Goal: Task Accomplishment & Management: Complete application form

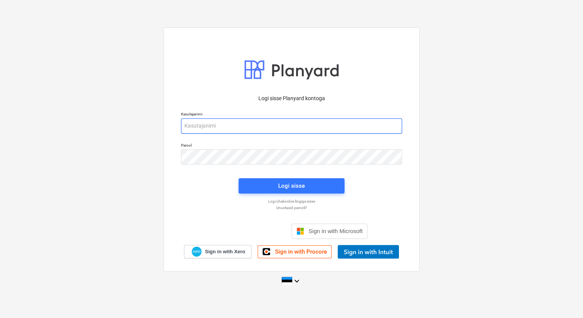
click at [297, 123] on input "email" at bounding box center [291, 126] width 221 height 15
type input "[EMAIL_ADDRESS][DOMAIN_NAME]"
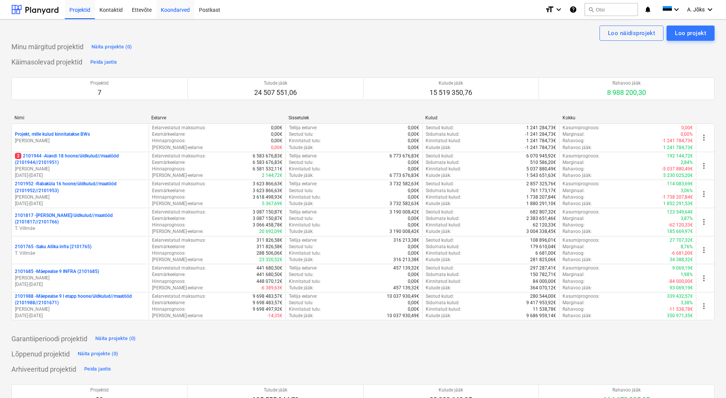
click at [176, 10] on div "Koondarved" at bounding box center [175, 9] width 38 height 19
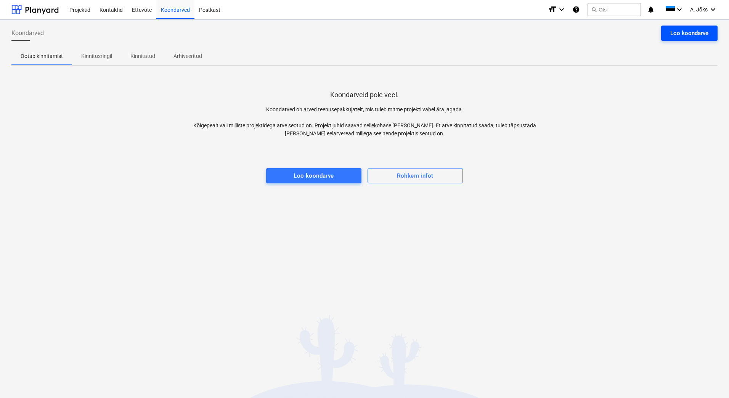
click at [583, 32] on div "Loo koondarve" at bounding box center [689, 33] width 38 height 10
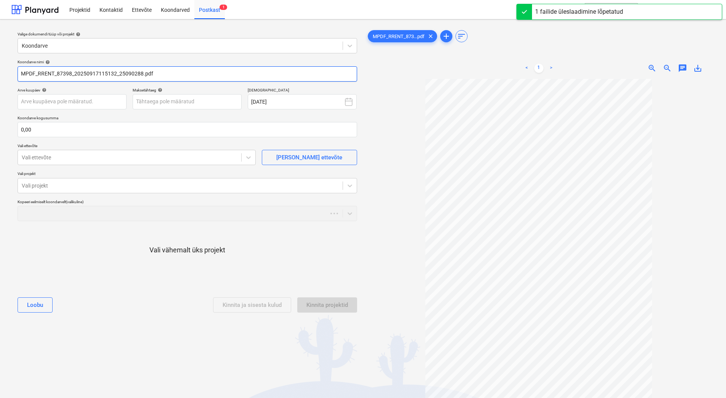
drag, startPoint x: 119, startPoint y: 74, endPoint x: -5, endPoint y: 64, distance: 124.6
click at [0, 64] on html "Projektid Kontaktid Ettevõte Koondarved Postkast 1 format_size keyboard_arrow_d…" at bounding box center [363, 199] width 726 height 398
paste input "Ramirent Baltic AS"
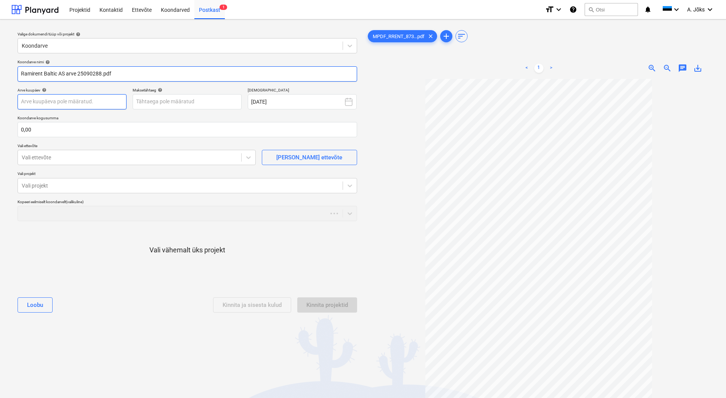
type input "Ramirent Baltic AS arve 25090288.pdf"
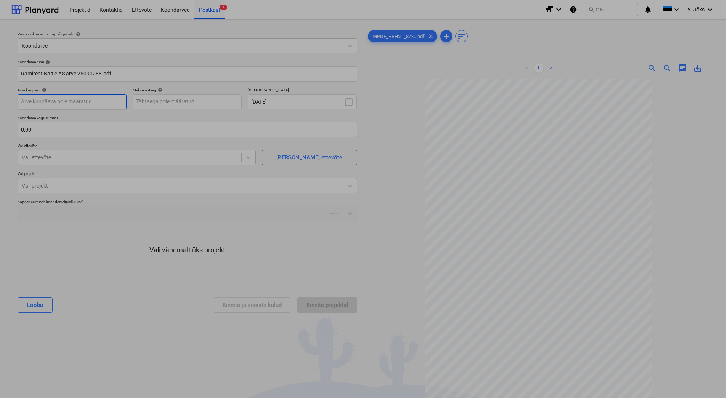
click at [106, 101] on body "Projektid Kontaktid Ettevõte Koondarved Postkast 1 format_size keyboard_arrow_d…" at bounding box center [363, 199] width 726 height 398
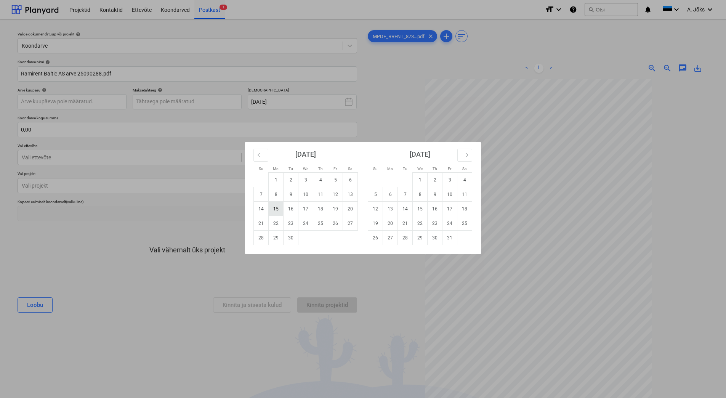
click at [274, 210] on td "15" at bounding box center [276, 209] width 15 height 14
type input "[DATE]"
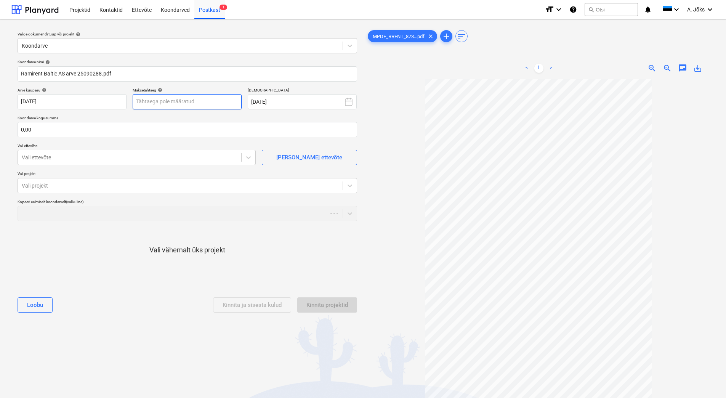
click at [196, 105] on body "Projektid Kontaktid Ettevõte Koondarved Postkast 1 format_size keyboard_arrow_d…" at bounding box center [363, 199] width 726 height 398
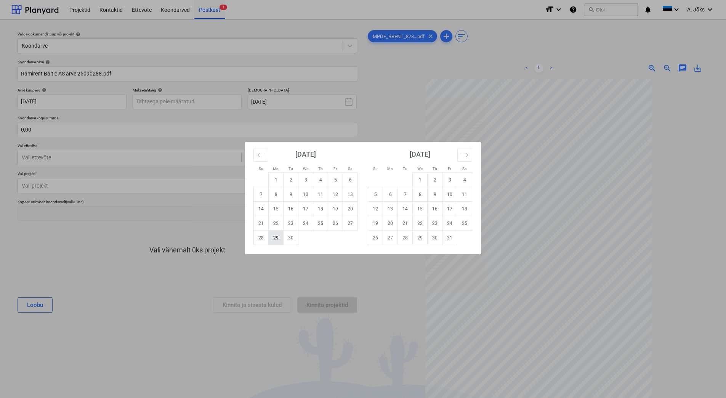
click at [276, 236] on td "29" at bounding box center [276, 238] width 15 height 14
type input "[DATE]"
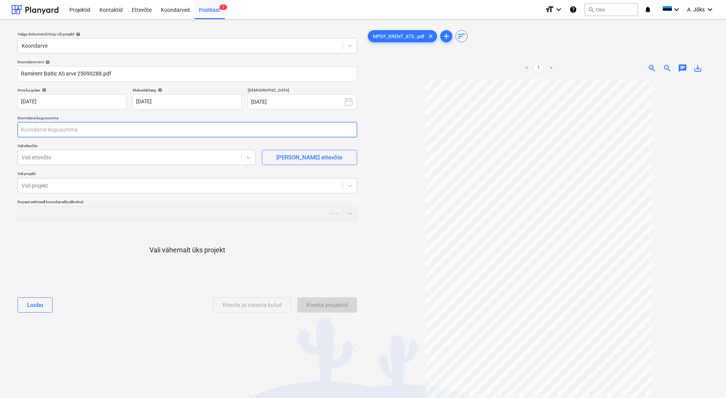
click at [94, 133] on input "text" at bounding box center [188, 129] width 340 height 15
type input "0,00"
click at [63, 132] on input "text" at bounding box center [188, 129] width 340 height 15
type input "146,15"
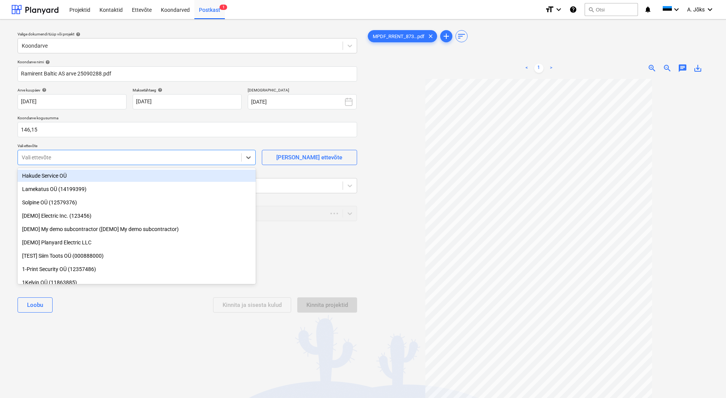
click at [44, 157] on div at bounding box center [130, 158] width 216 height 8
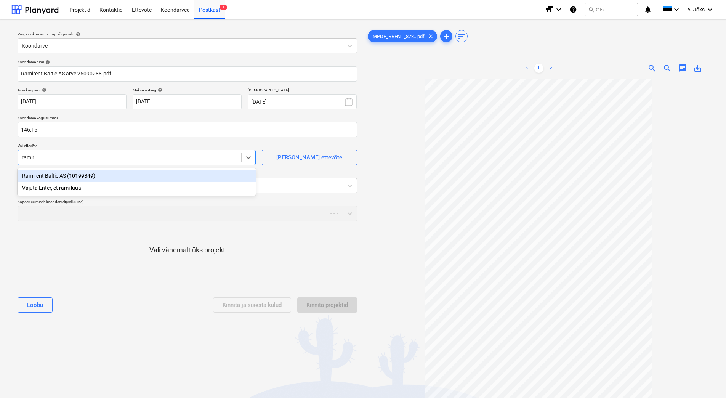
type input "ramire"
click at [57, 179] on div "Ramirent Baltic AS (10199349)" at bounding box center [137, 176] width 238 height 12
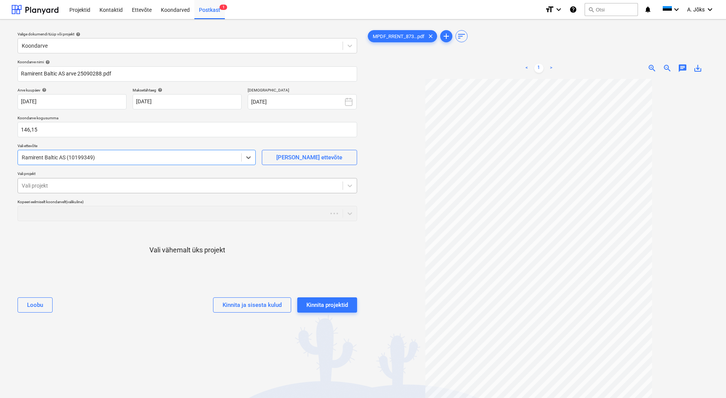
click at [57, 188] on div at bounding box center [180, 186] width 317 height 8
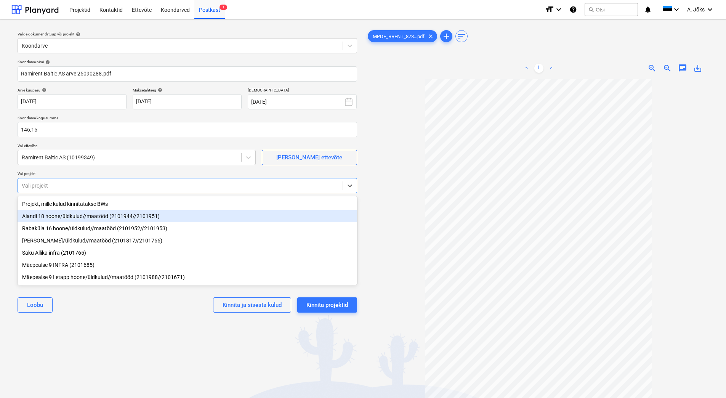
click at [64, 218] on div "Aiandi 18 hoone/üldkulud//maatööd (2101944//2101951)" at bounding box center [188, 216] width 340 height 12
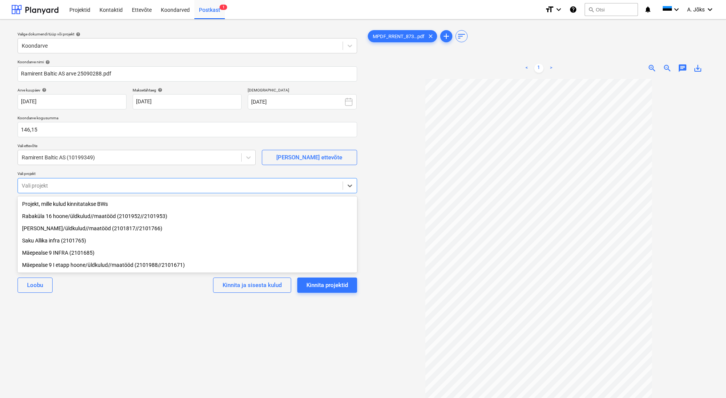
drag, startPoint x: 94, startPoint y: 306, endPoint x: 112, endPoint y: 306, distance: 18.7
click at [94, 306] on div "Valige dokumendi tüüp või projekt help Koondarve Koondarve nimi help Ramirent B…" at bounding box center [187, 242] width 352 height 433
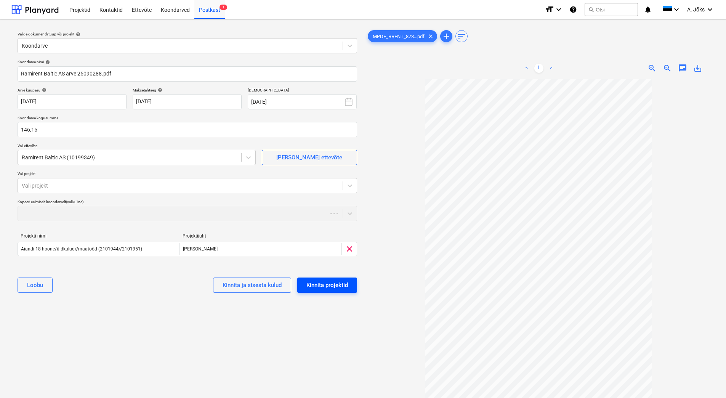
click at [317, 286] on div "Kinnita projektid" at bounding box center [327, 285] width 42 height 10
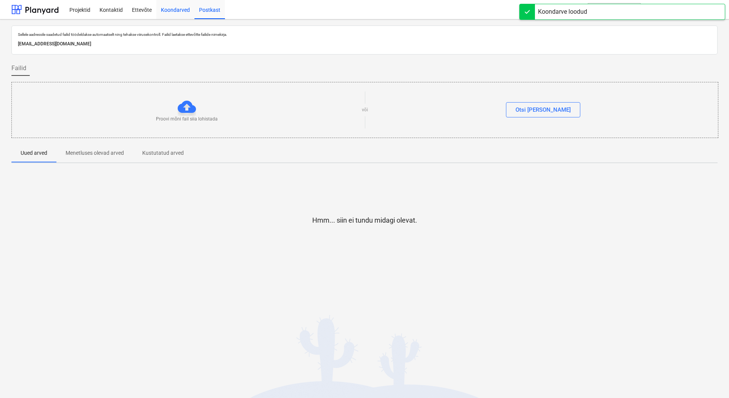
click at [176, 6] on div "Koondarved" at bounding box center [175, 9] width 38 height 19
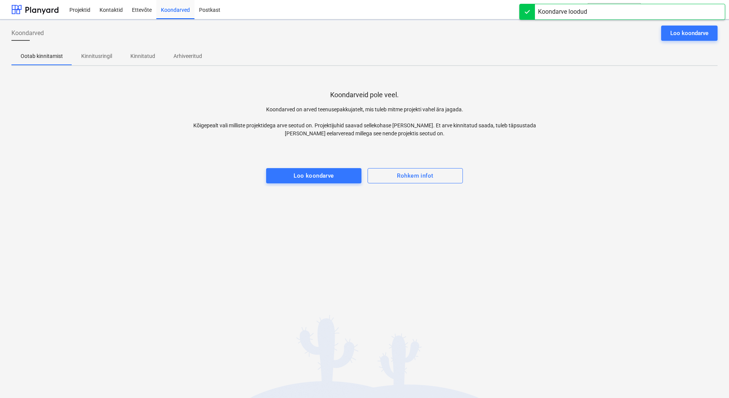
click at [192, 247] on div "Koondarved Loo koondarve Ootab kinnitamist Kinnitusringil Kinnitatud Arhiveerit…" at bounding box center [364, 208] width 729 height 378
click at [100, 53] on p "Kinnitusringil" at bounding box center [96, 56] width 31 height 8
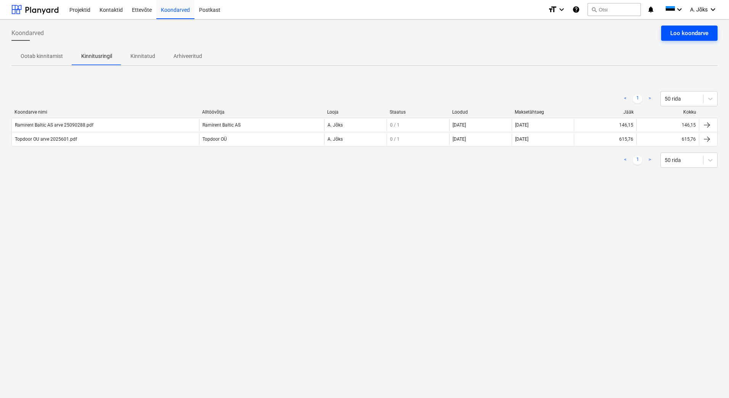
click at [583, 31] on div "Loo koondarve" at bounding box center [689, 33] width 38 height 10
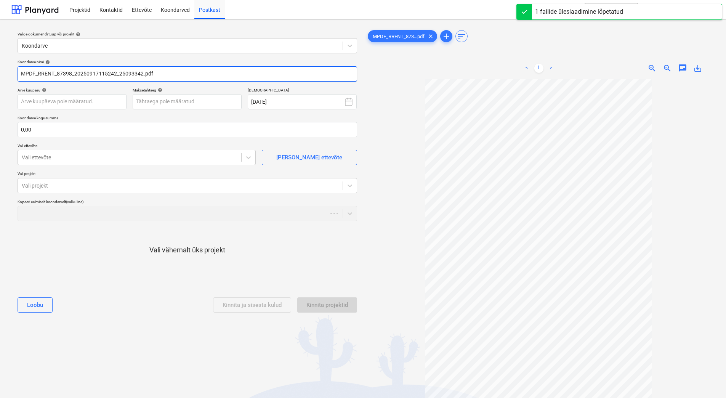
drag, startPoint x: 119, startPoint y: 72, endPoint x: 2, endPoint y: 68, distance: 117.1
click at [2, 68] on div "Valige dokumendi tüüp või projekt help Koondarve Koondarve nimi help MPDF_RRENT…" at bounding box center [363, 241] width 726 height 445
paste input "Ramirent Baltic AS"
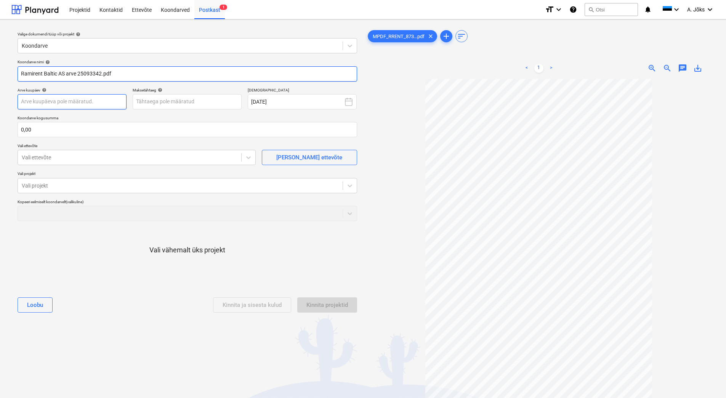
type input "Ramirent Baltic AS arve 25093342.pdf"
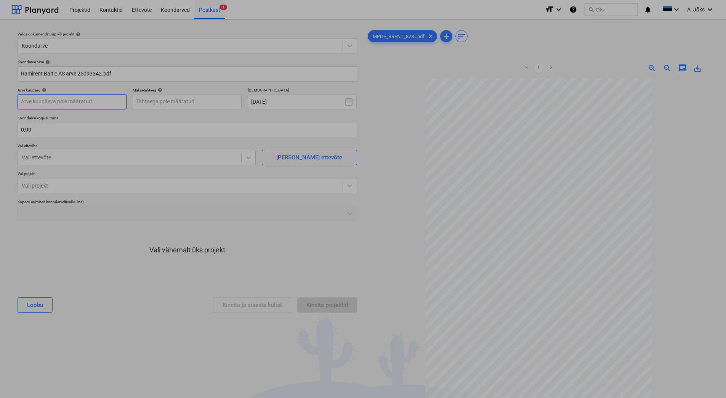
click at [89, 96] on body "Projektid Kontaktid Ettevõte Koondarved Postkast 1 format_size keyboard_arrow_d…" at bounding box center [363, 199] width 726 height 398
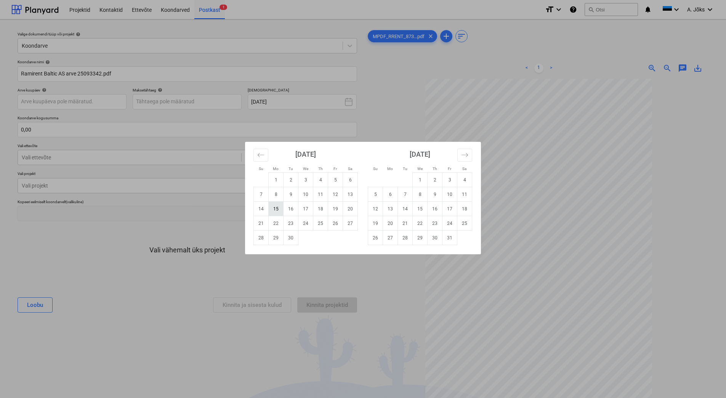
click at [276, 206] on td "15" at bounding box center [276, 209] width 15 height 14
type input "[DATE]"
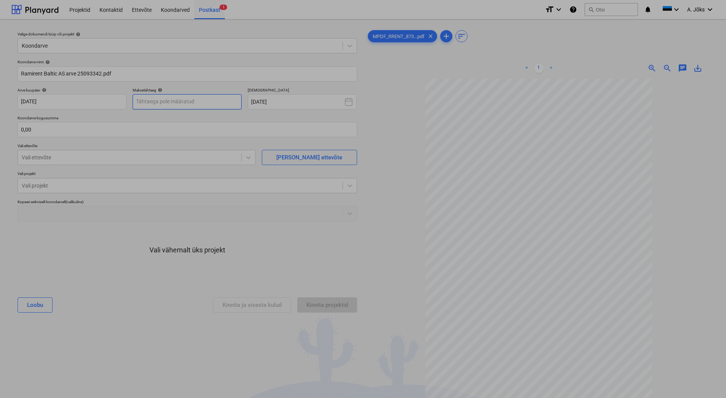
click at [176, 101] on body "Projektid Kontaktid Ettevõte Koondarved Postkast 1 format_size keyboard_arrow_d…" at bounding box center [363, 199] width 726 height 398
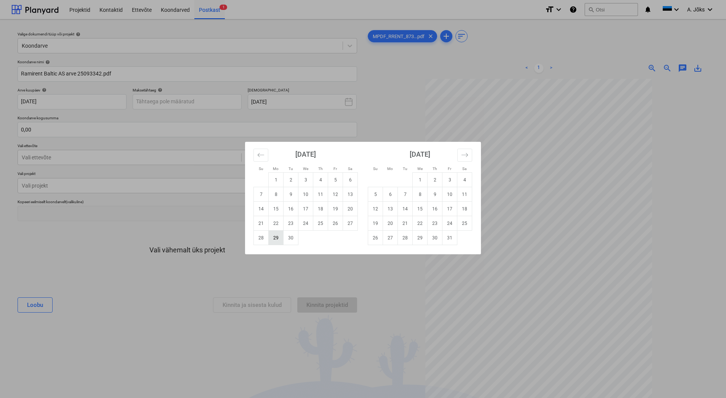
click at [277, 239] on td "29" at bounding box center [276, 238] width 15 height 14
type input "[DATE]"
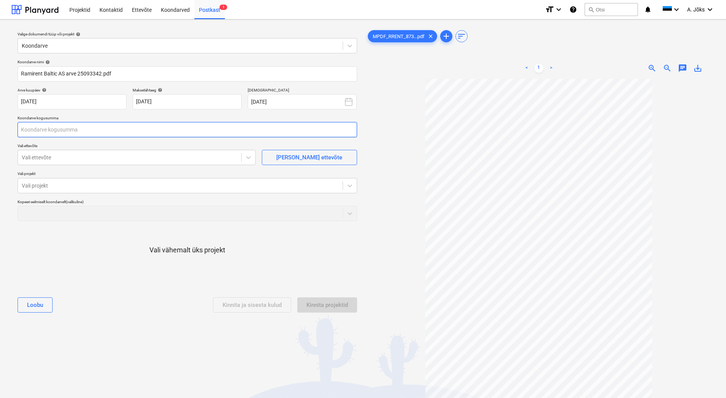
click at [91, 127] on input "text" at bounding box center [188, 129] width 340 height 15
type input "0,00"
click at [69, 128] on input "text" at bounding box center [188, 129] width 340 height 15
type input "90,45"
click at [37, 157] on div at bounding box center [130, 158] width 216 height 8
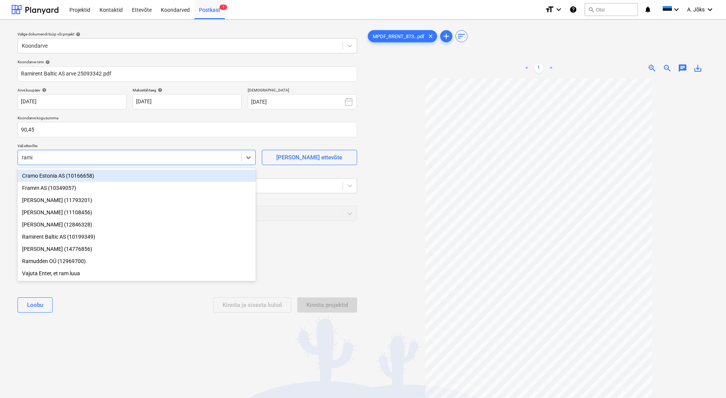
type input "ramir"
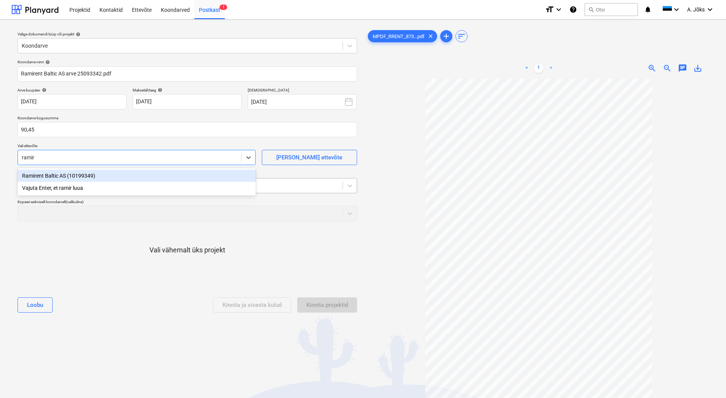
click at [50, 178] on div "Ramirent Baltic AS (10199349)" at bounding box center [137, 176] width 238 height 12
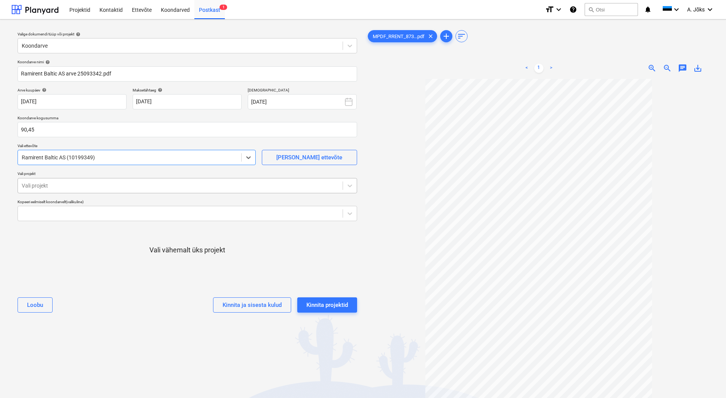
click at [50, 179] on div "Vali projekt" at bounding box center [188, 185] width 340 height 15
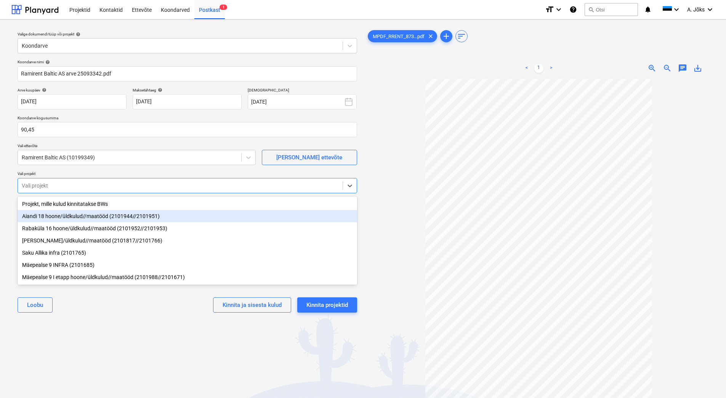
click at [58, 217] on div "Aiandi 18 hoone/üldkulud//maatööd (2101944//2101951)" at bounding box center [188, 216] width 340 height 12
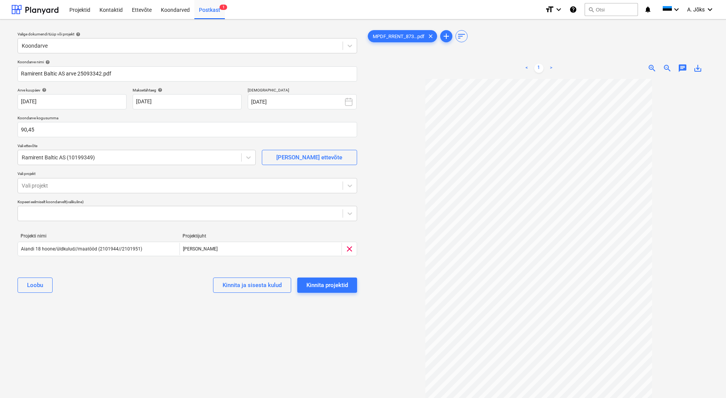
click at [138, 318] on div "Valige dokumendi tüüp või projekt help Koondarve Koondarve nimi help Ramirent B…" at bounding box center [187, 242] width 352 height 433
click at [343, 285] on div "Kinnita projektid" at bounding box center [327, 285] width 42 height 10
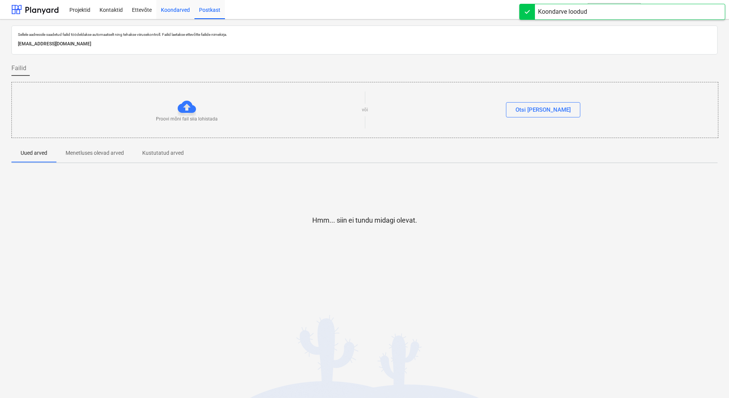
drag, startPoint x: 170, startPoint y: 7, endPoint x: 152, endPoint y: 16, distance: 19.9
click at [170, 7] on div "Koondarved" at bounding box center [175, 9] width 38 height 19
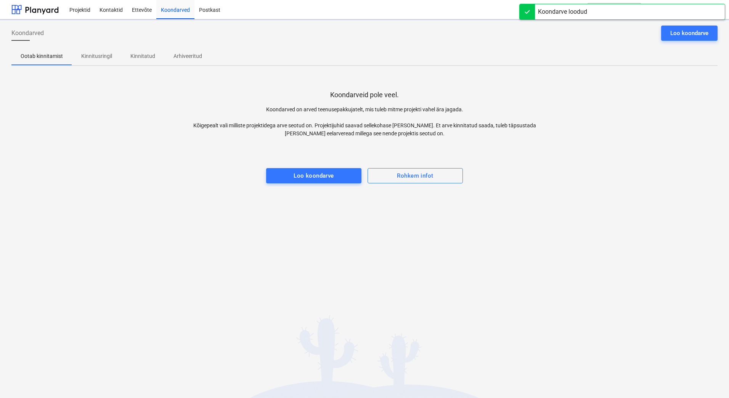
drag, startPoint x: 117, startPoint y: 223, endPoint x: 125, endPoint y: 178, distance: 45.4
click at [117, 222] on div "Koondarved Loo koondarve Ootab kinnitamist Kinnitusringil Kinnitatud Arhiveerit…" at bounding box center [364, 208] width 729 height 378
click at [102, 56] on p "Kinnitusringil" at bounding box center [96, 56] width 31 height 8
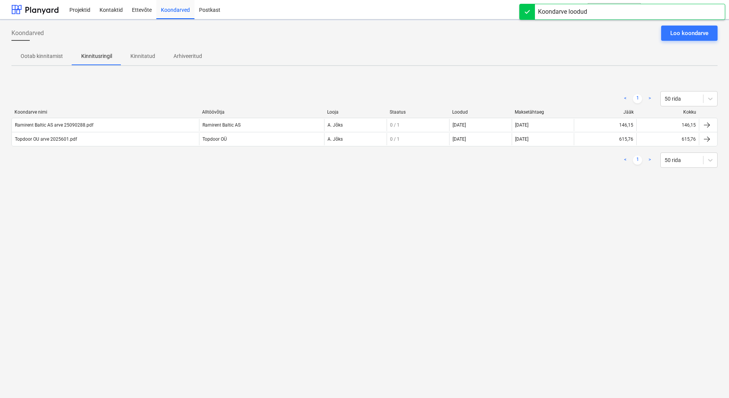
click at [155, 230] on div "Koondarved Loo koondarve Ootab kinnitamist Kinnitusringil Kinnitatud Arhiveerit…" at bounding box center [364, 208] width 729 height 378
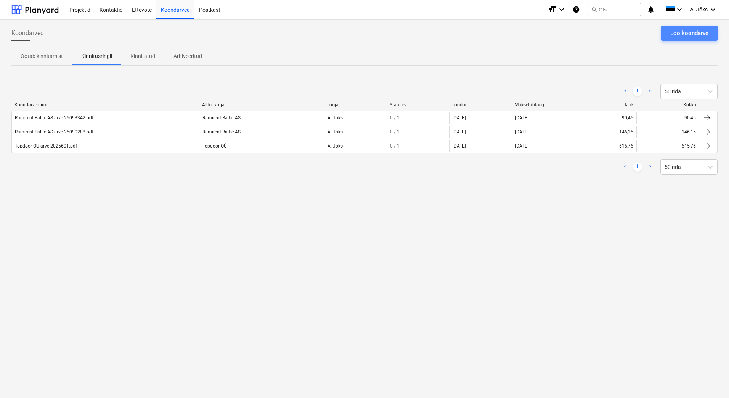
click at [583, 30] on div "Loo koondarve" at bounding box center [689, 33] width 38 height 10
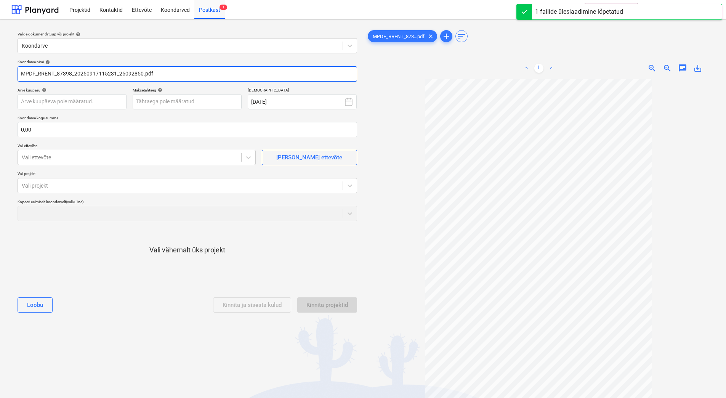
drag, startPoint x: 119, startPoint y: 74, endPoint x: -48, endPoint y: 67, distance: 166.7
click at [0, 67] on html "Projektid Kontaktid Ettevõte Koondarved Postkast 1 format_size keyboard_arrow_d…" at bounding box center [363, 199] width 726 height 398
paste input "Ramirent Baltic AS"
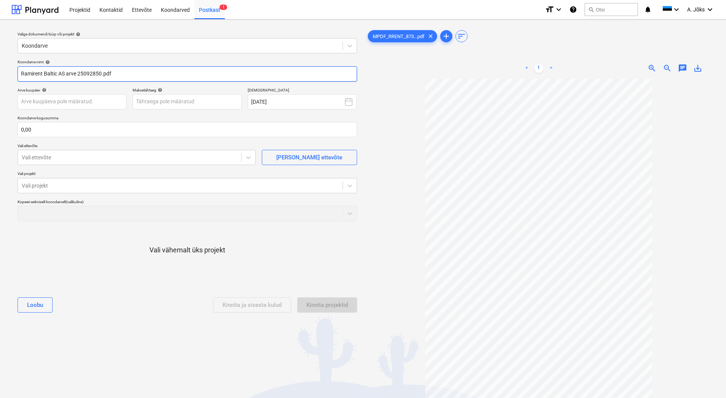
type input "Ramirent Baltic AS arve 25092850.pdf"
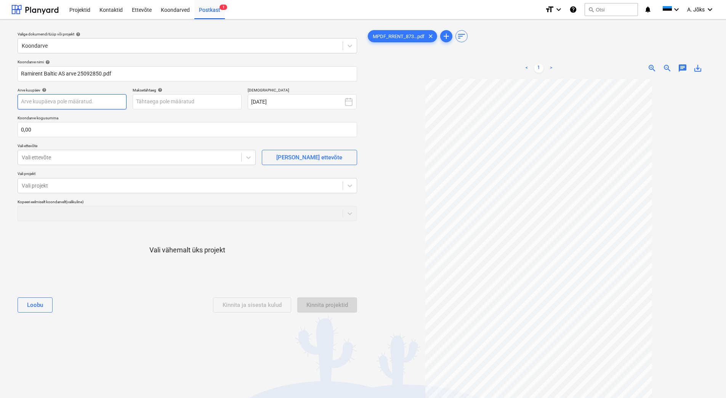
click at [72, 104] on body "Projektid Kontaktid Ettevõte Koondarved Postkast 1 format_size keyboard_arrow_d…" at bounding box center [363, 199] width 726 height 398
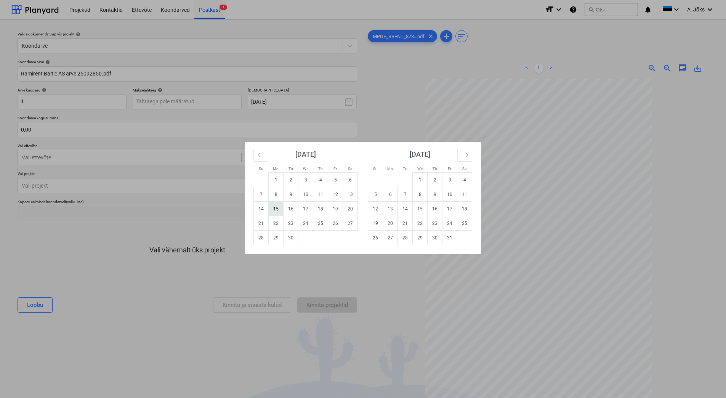
click at [282, 209] on td "15" at bounding box center [276, 209] width 15 height 14
type input "[DATE]"
click at [191, 103] on body "Projektid Kontaktid Ettevõte Koondarved Postkast 1 format_size keyboard_arrow_d…" at bounding box center [363, 199] width 726 height 398
click at [277, 239] on td "29" at bounding box center [276, 238] width 15 height 14
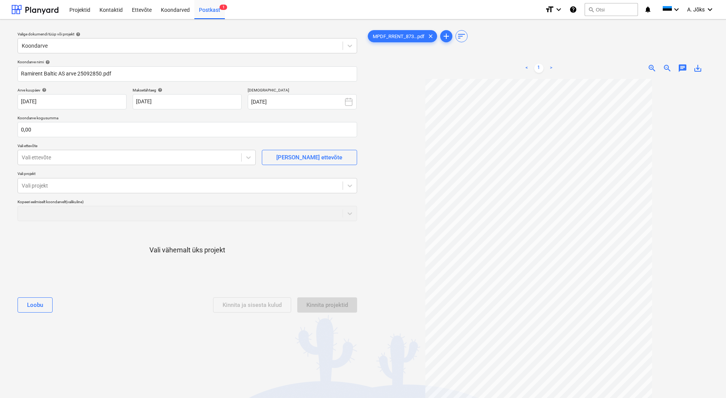
type input "[DATE]"
click at [130, 130] on input "text" at bounding box center [188, 129] width 340 height 15
type input "122,80"
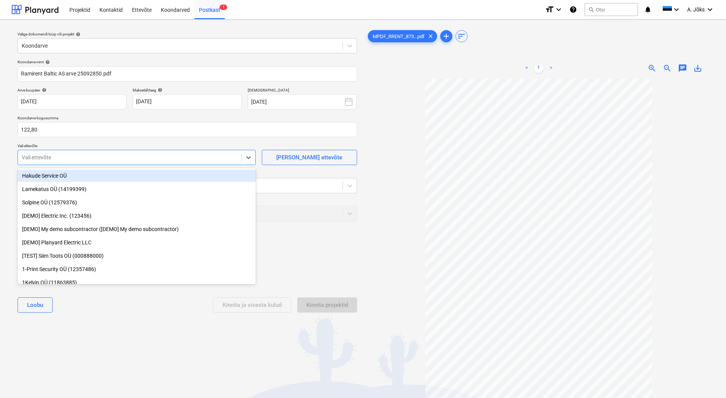
click at [122, 159] on div at bounding box center [130, 158] width 216 height 8
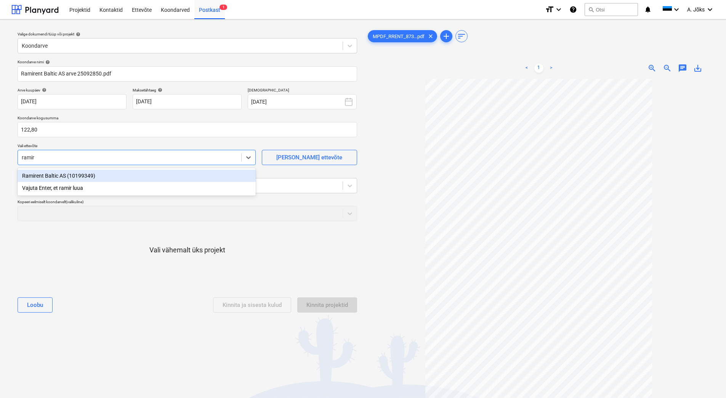
type input "ramire"
click at [104, 177] on div "Ramirent Baltic AS (10199349)" at bounding box center [137, 176] width 238 height 12
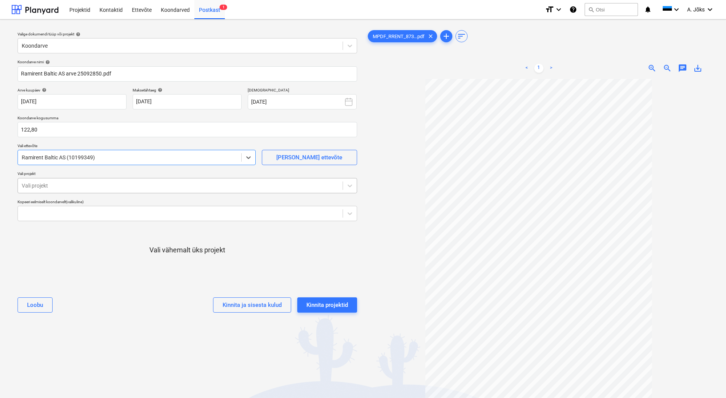
click at [105, 182] on div at bounding box center [180, 186] width 317 height 8
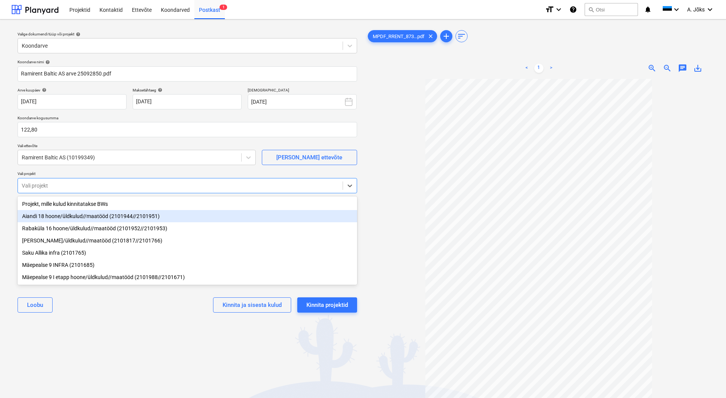
click at [106, 216] on div "Aiandi 18 hoone/üldkulud//maatööd (2101944//2101951)" at bounding box center [188, 216] width 340 height 12
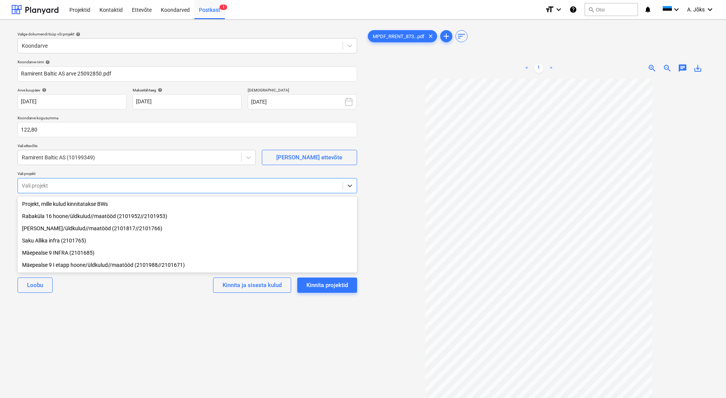
click at [138, 298] on div "[PERSON_NAME] ja sisesta kulud Kinnita projektid" at bounding box center [188, 284] width 340 height 27
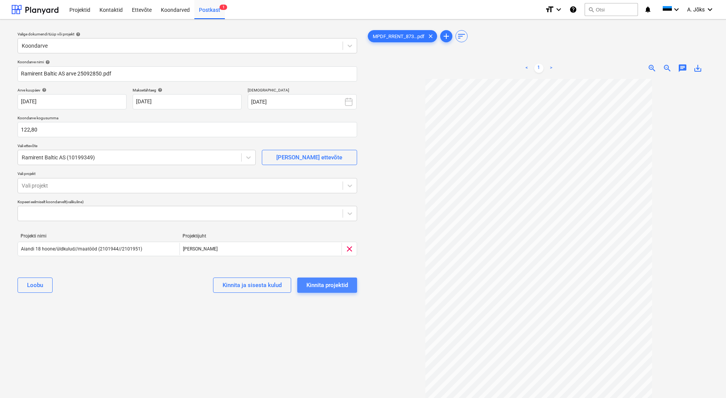
click at [336, 285] on div "Kinnita projektid" at bounding box center [327, 285] width 42 height 10
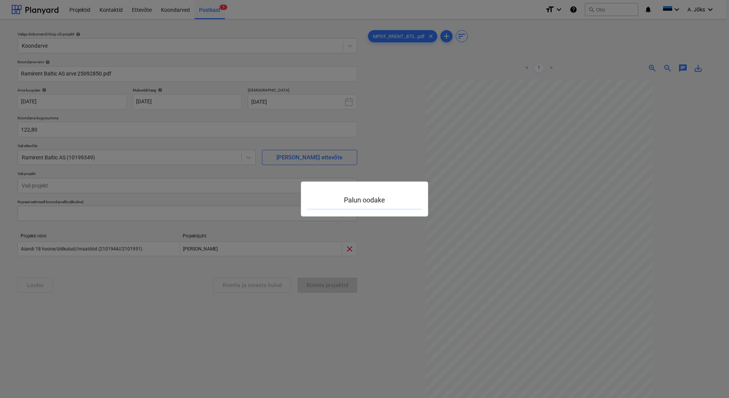
click at [177, 11] on div at bounding box center [364, 199] width 729 height 398
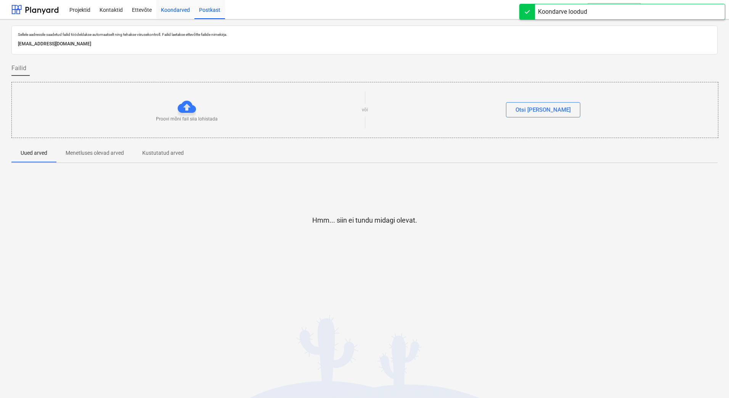
click at [177, 10] on div "Koondarved" at bounding box center [175, 9] width 38 height 19
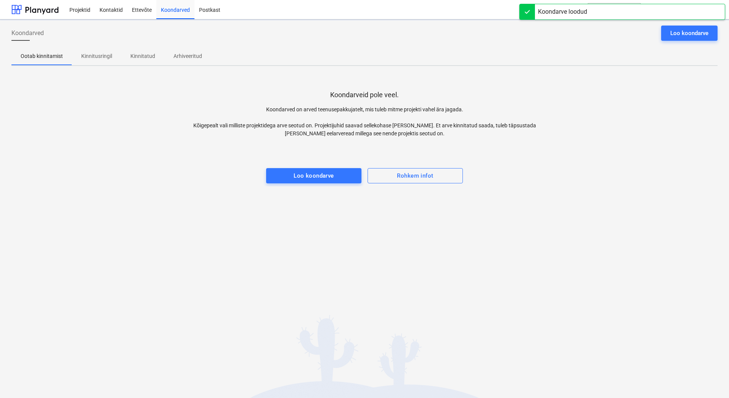
drag, startPoint x: 102, startPoint y: 57, endPoint x: 87, endPoint y: 74, distance: 22.4
click at [102, 57] on p "Kinnitusringil" at bounding box center [96, 56] width 31 height 8
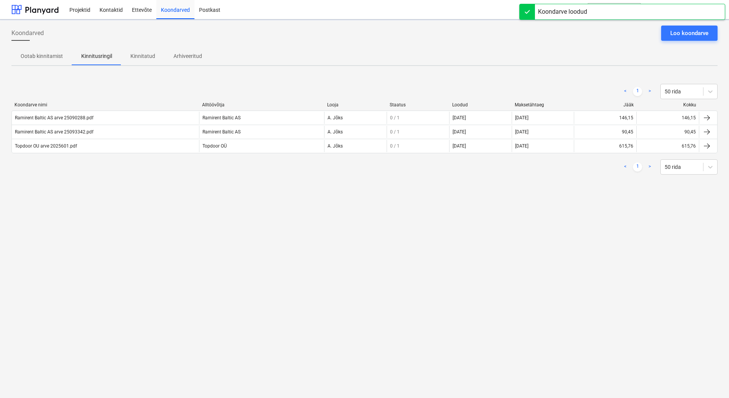
click at [268, 267] on div "Koondarved Loo koondarve Ootab kinnitamist Kinnitusringil Kinnitatud Arhiveerit…" at bounding box center [364, 208] width 729 height 378
click at [183, 280] on div "Koondarved Loo koondarve Ootab kinnitamist Kinnitusringil Kinnitatud Arhiveerit…" at bounding box center [364, 208] width 729 height 378
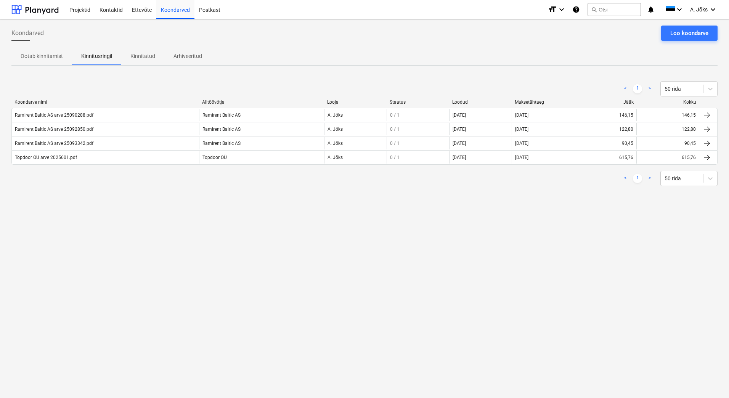
click at [309, 224] on div "Koondarved Loo koondarve Ootab kinnitamist Kinnitusringil Kinnitatud Arhiveerit…" at bounding box center [364, 208] width 729 height 378
click at [239, 270] on div "Koondarved Loo koondarve Ootab kinnitamist Kinnitusringil Kinnitatud Arhiveerit…" at bounding box center [364, 208] width 729 height 378
click at [583, 29] on div "Loo koondarve" at bounding box center [689, 33] width 38 height 10
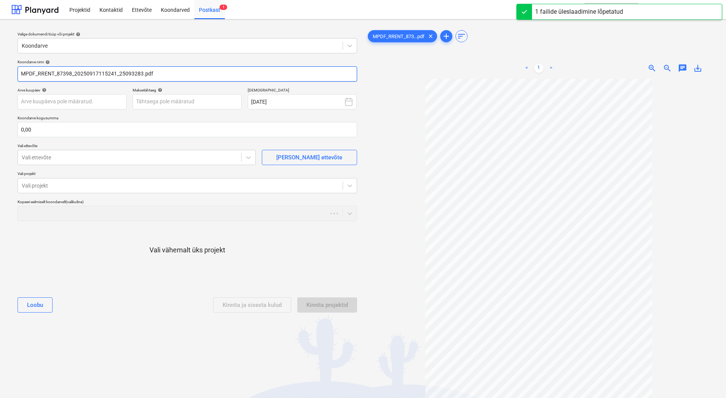
drag, startPoint x: 119, startPoint y: 74, endPoint x: 8, endPoint y: 67, distance: 110.8
click at [8, 67] on div "Valige dokumendi tüüp või projekt help Koondarve Koondarve nimi help MPDF_RRENT…" at bounding box center [363, 241] width 726 height 445
paste input "Ramirent Baltic AS"
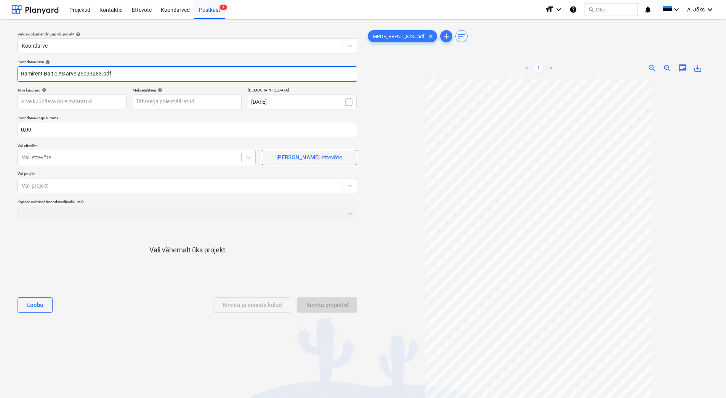
type input "Ramirent Baltic AS arve 25093283.pdf"
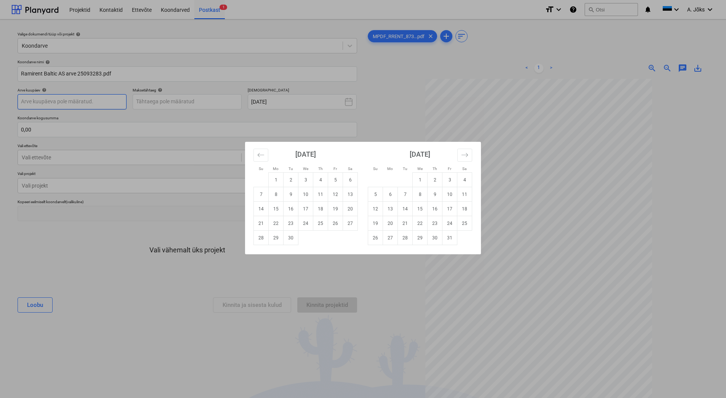
click at [58, 103] on body "Projektid Kontaktid Ettevõte Koondarved Postkast 1 format_size keyboard_arrow_d…" at bounding box center [363, 199] width 726 height 398
click at [278, 210] on td "15" at bounding box center [276, 209] width 15 height 14
type input "[DATE]"
click at [202, 99] on body "Projektid Kontaktid Ettevõte Koondarved Postkast 1 format_size keyboard_arrow_d…" at bounding box center [363, 199] width 726 height 398
click at [278, 240] on td "29" at bounding box center [276, 238] width 15 height 14
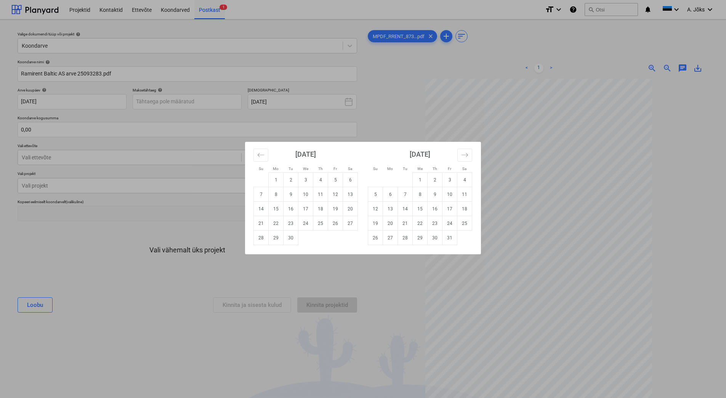
type input "[DATE]"
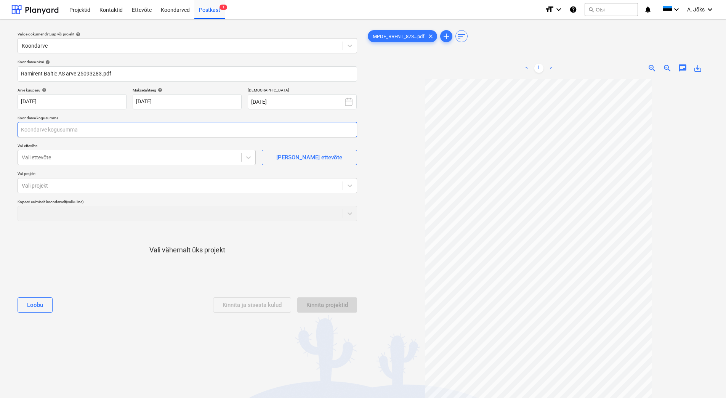
click at [116, 133] on input "text" at bounding box center [188, 129] width 340 height 15
type input "55,13"
click at [114, 156] on div at bounding box center [130, 158] width 216 height 8
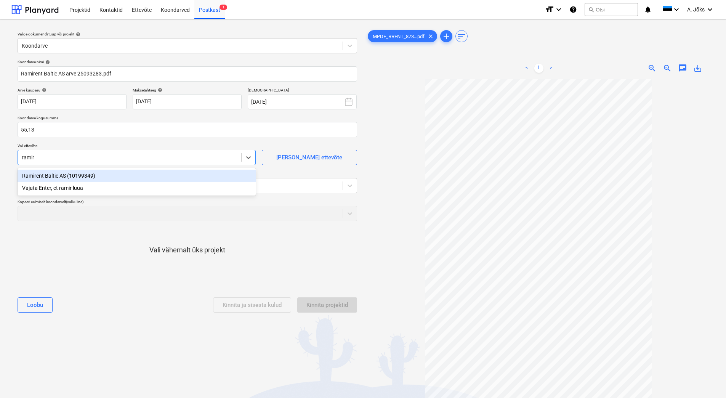
type input "ramire"
click at [56, 175] on div "Ramirent Baltic AS (10199349)" at bounding box center [137, 176] width 238 height 12
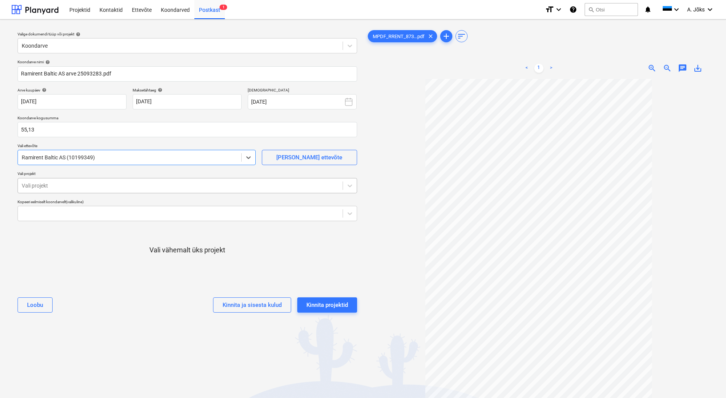
click at [57, 186] on div at bounding box center [180, 186] width 317 height 8
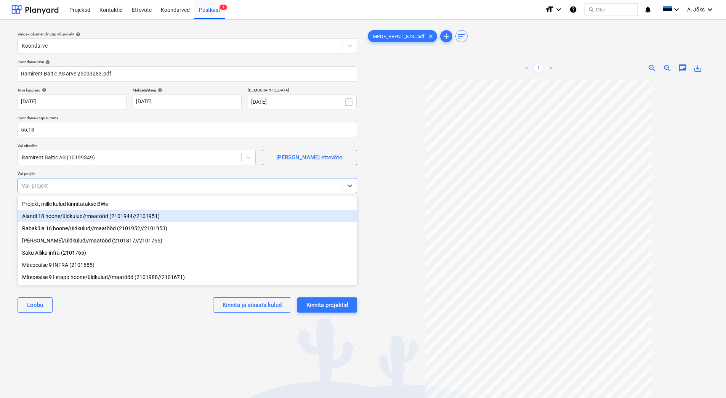
click at [52, 217] on div "Aiandi 18 hoone/üldkulud//maatööd (2101944//2101951)" at bounding box center [188, 216] width 340 height 12
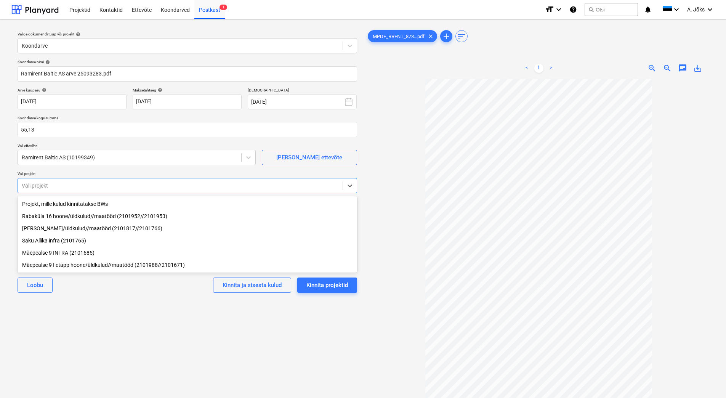
click at [113, 297] on div "[PERSON_NAME] ja sisesta kulud Kinnita projektid" at bounding box center [188, 284] width 340 height 27
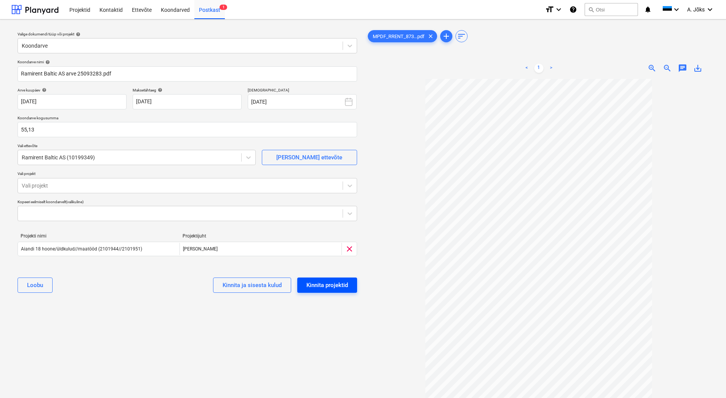
click at [327, 283] on div "Kinnita projektid" at bounding box center [327, 285] width 42 height 10
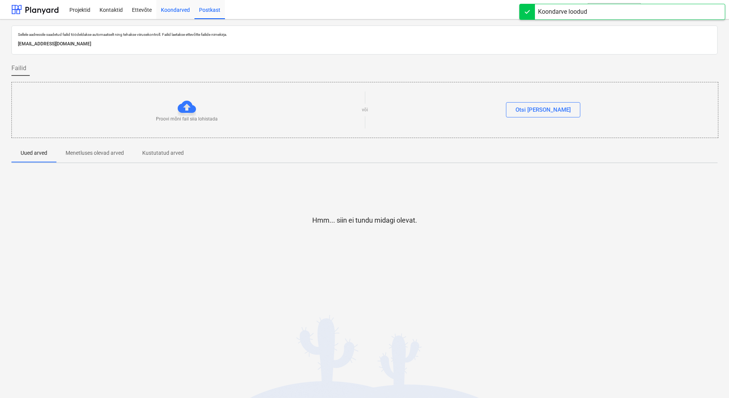
click at [176, 10] on div "Koondarved" at bounding box center [175, 9] width 38 height 19
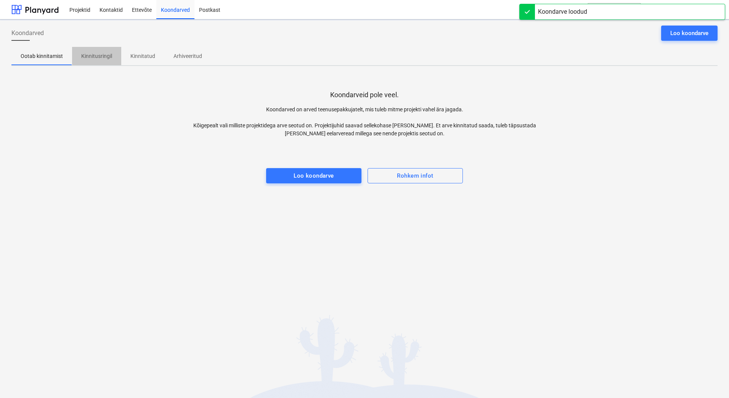
click at [101, 57] on p "Kinnitusringil" at bounding box center [96, 56] width 31 height 8
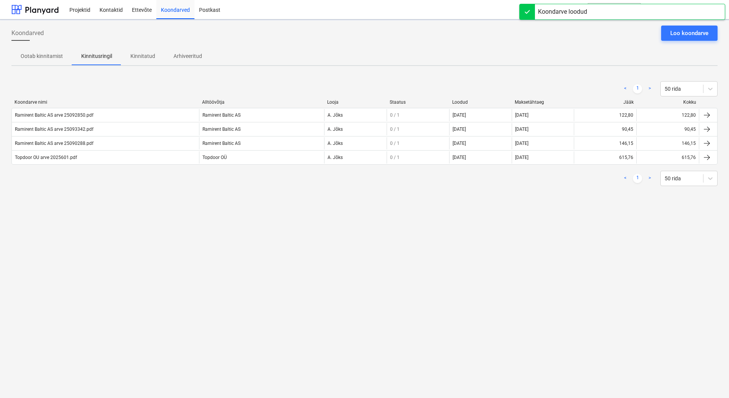
click at [186, 290] on div "Koondarved Loo koondarve Ootab kinnitamist Kinnitusringil Kinnitatud Arhiveerit…" at bounding box center [364, 208] width 729 height 378
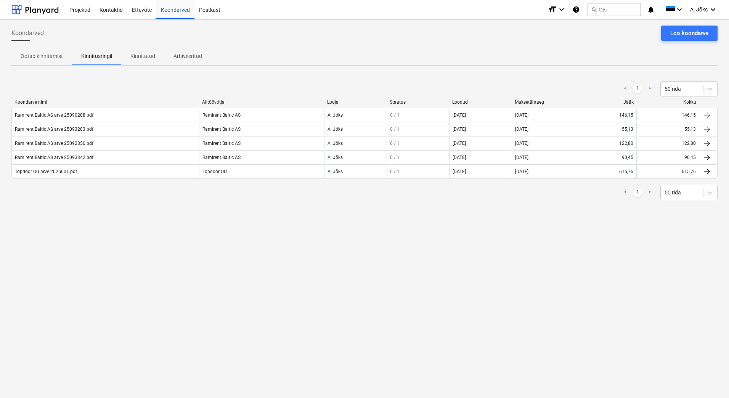
click at [331, 255] on div "Koondarved Loo koondarve Ootab kinnitamist Kinnitusringil Kinnitatud Arhiveerit…" at bounding box center [364, 208] width 729 height 378
click at [583, 31] on div "Loo koondarve" at bounding box center [689, 33] width 38 height 10
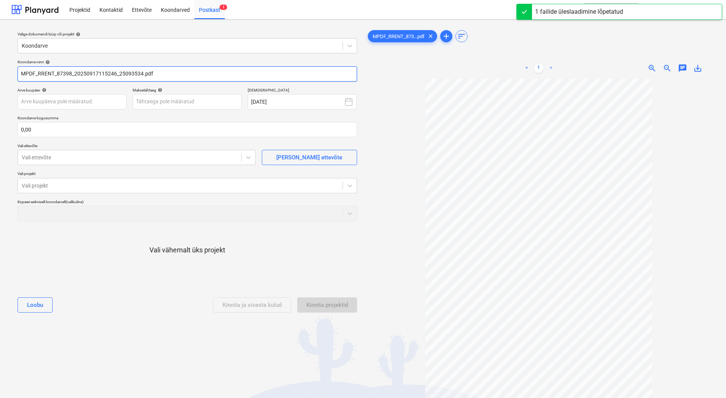
drag, startPoint x: 119, startPoint y: 75, endPoint x: -2, endPoint y: 69, distance: 121.7
click at [0, 69] on html "Projektid Kontaktid Ettevõte Koondarved Postkast 1 format_size keyboard_arrow_d…" at bounding box center [363, 199] width 726 height 398
paste input "Ramirent Baltic AS"
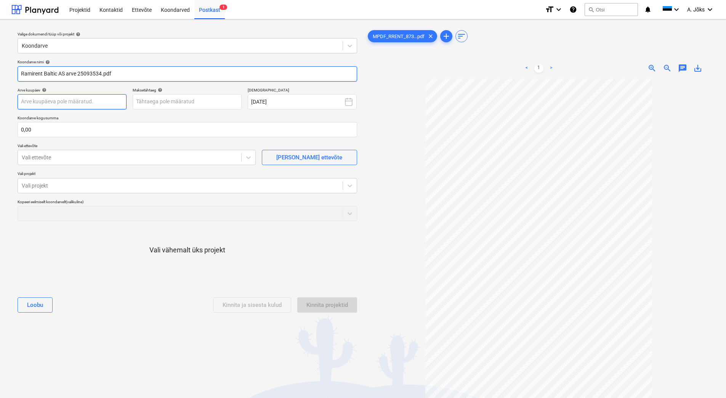
type input "Ramirent Baltic AS arve 25093534.pdf"
click at [93, 101] on body "Projektid Kontaktid Ettevõte Koondarved Postkast 1 format_size keyboard_arrow_d…" at bounding box center [363, 199] width 726 height 398
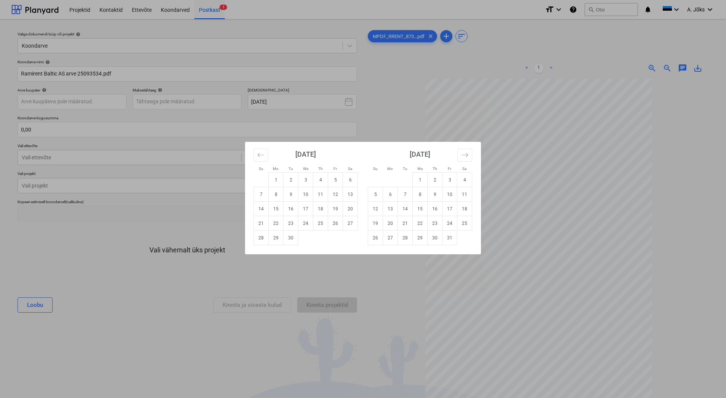
click at [274, 208] on td "15" at bounding box center [276, 209] width 15 height 14
type input "[DATE]"
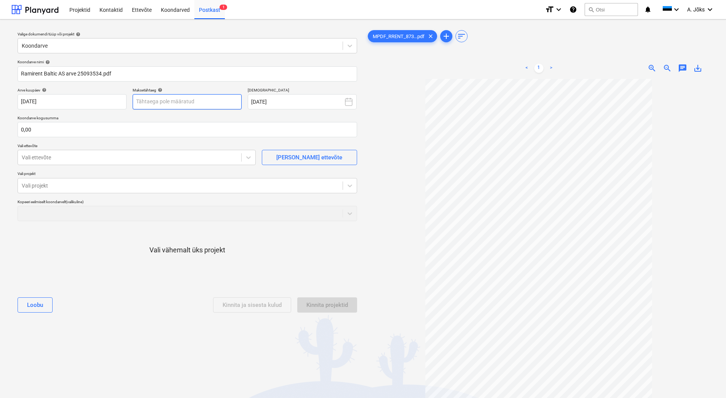
click at [213, 104] on body "Projektid Kontaktid Ettevõte Koondarved Postkast 1 format_size keyboard_arrow_d…" at bounding box center [363, 199] width 726 height 398
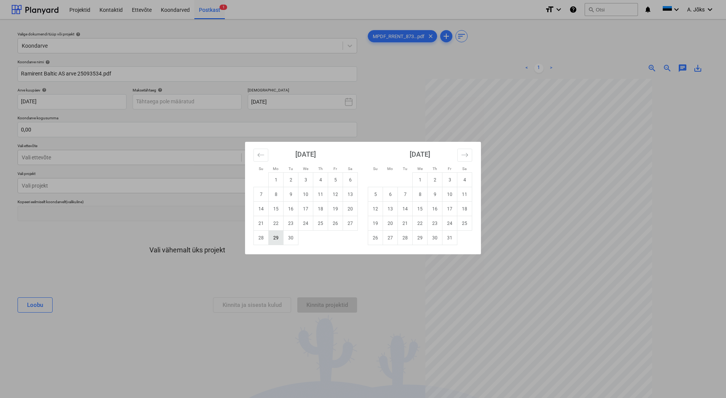
click at [276, 238] on td "29" at bounding box center [276, 238] width 15 height 14
type input "[DATE]"
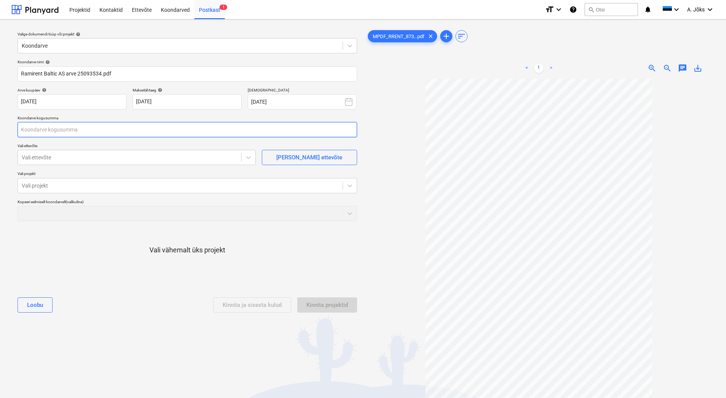
click at [109, 124] on input "text" at bounding box center [188, 129] width 340 height 15
type input "0,00"
click at [115, 127] on input "text" at bounding box center [188, 129] width 340 height 15
type input "116,10"
click at [91, 161] on div at bounding box center [130, 158] width 216 height 8
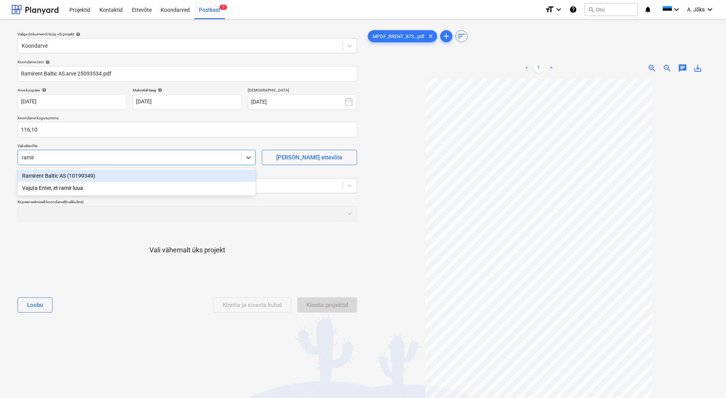
type input "ramire"
click at [76, 172] on div "Ramirent Baltic AS (10199349)" at bounding box center [137, 176] width 238 height 12
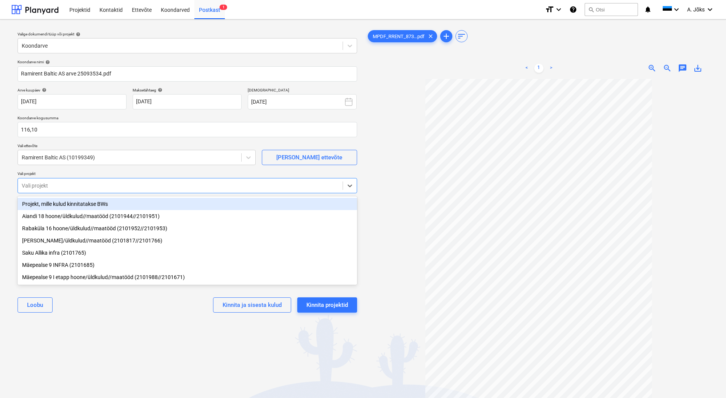
click at [84, 184] on div at bounding box center [180, 186] width 317 height 8
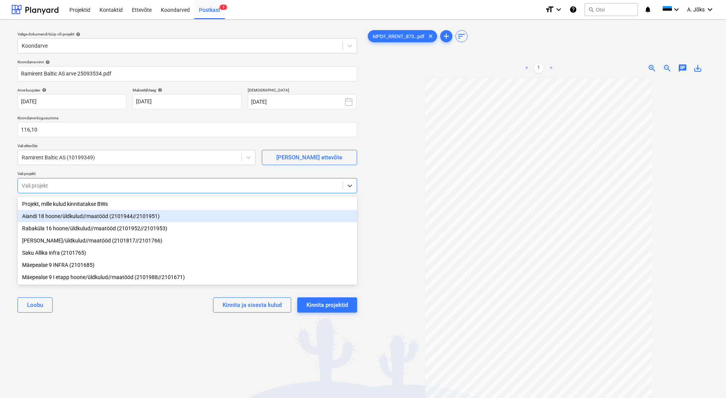
drag, startPoint x: 85, startPoint y: 220, endPoint x: 94, endPoint y: 234, distance: 17.3
click at [85, 219] on div "Aiandi 18 hoone/üldkulud//maatööd (2101944//2101951)" at bounding box center [188, 216] width 340 height 12
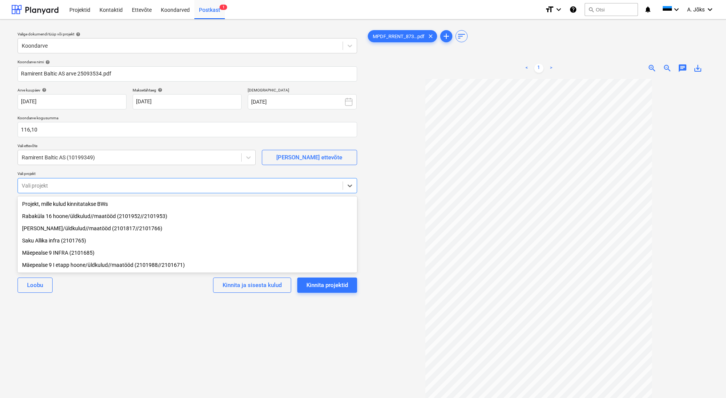
click at [130, 318] on div "Valige dokumendi tüüp või projekt help Koondarve Koondarve nimi help Ramirent B…" at bounding box center [187, 242] width 352 height 433
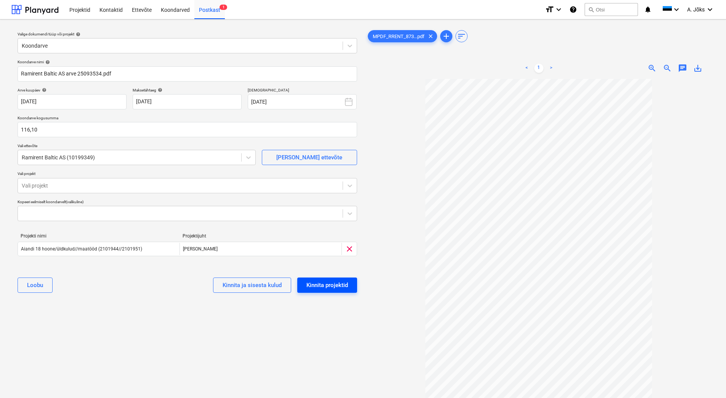
click at [345, 284] on div "Kinnita projektid" at bounding box center [327, 285] width 42 height 10
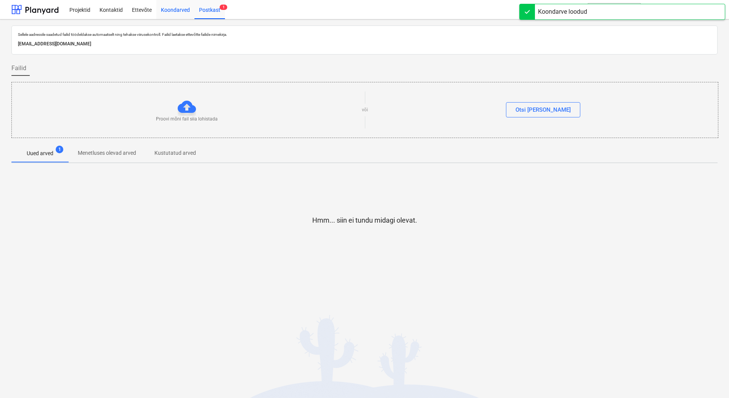
click at [178, 10] on div "Koondarved" at bounding box center [175, 9] width 38 height 19
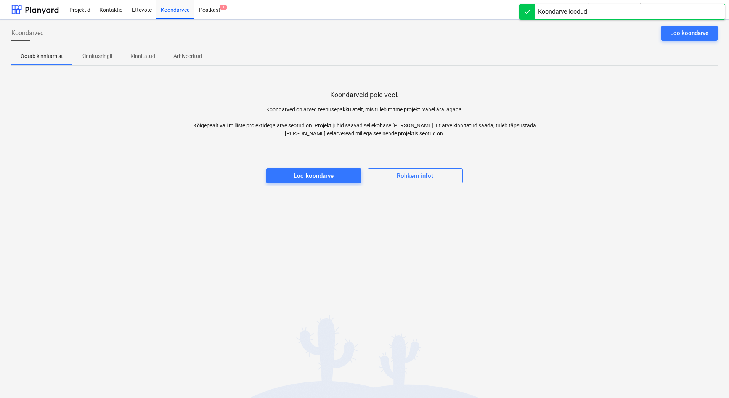
click at [102, 58] on p "Kinnitusringil" at bounding box center [96, 56] width 31 height 8
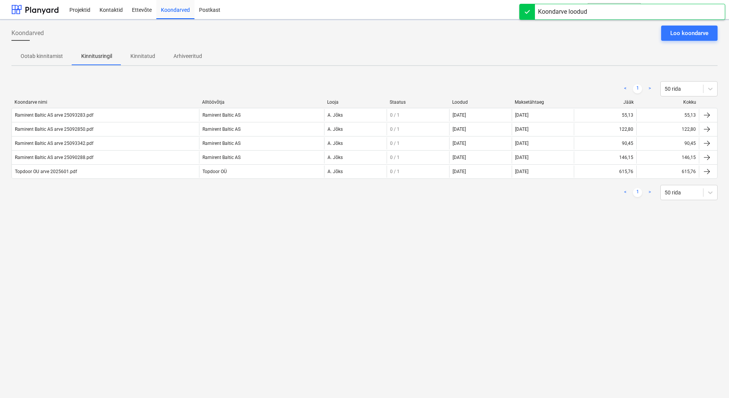
click at [162, 244] on div "Koondarved Loo koondarve Ootab kinnitamist Kinnitusringil Kinnitatud Arhiveerit…" at bounding box center [364, 208] width 729 height 378
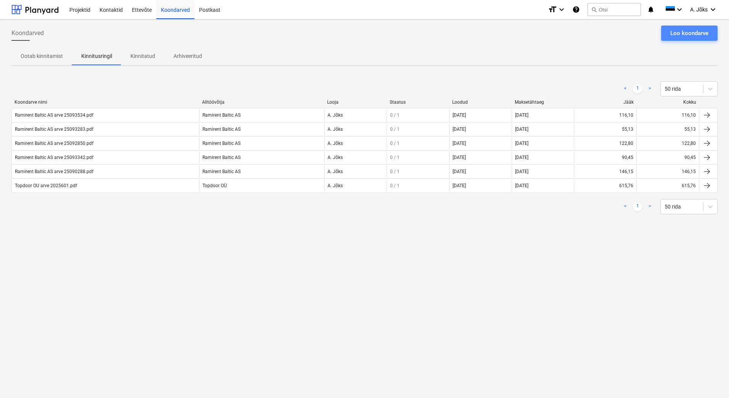
click at [583, 33] on div "Loo koondarve" at bounding box center [689, 33] width 38 height 10
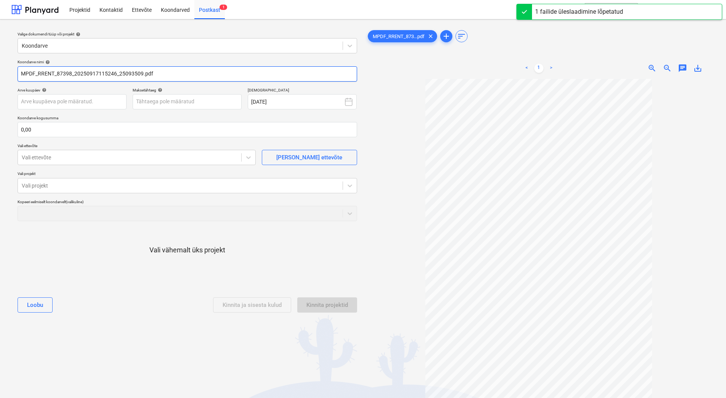
drag, startPoint x: 119, startPoint y: 72, endPoint x: -9, endPoint y: 75, distance: 127.7
click at [0, 75] on html "Projektid Kontaktid Ettevõte Koondarved Postkast 1 format_size keyboard_arrow_d…" at bounding box center [363, 199] width 726 height 398
paste input "Ramirent Baltic AS"
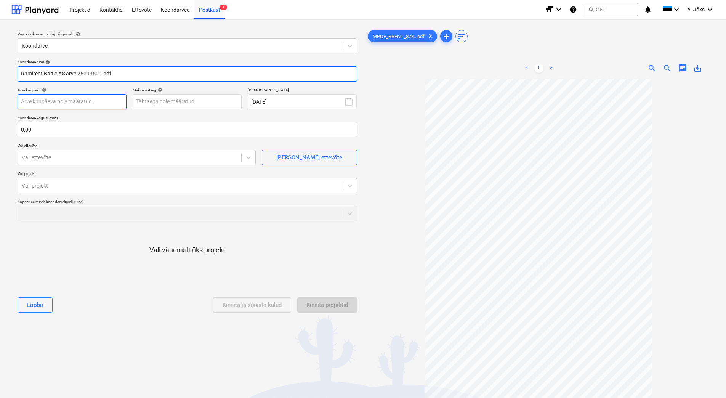
type input "Ramirent Baltic AS arve 25093509.pdf"
click at [77, 103] on body "Projektid Kontaktid Ettevõte Koondarved Postkast 1 format_size keyboard_arrow_d…" at bounding box center [363, 199] width 726 height 398
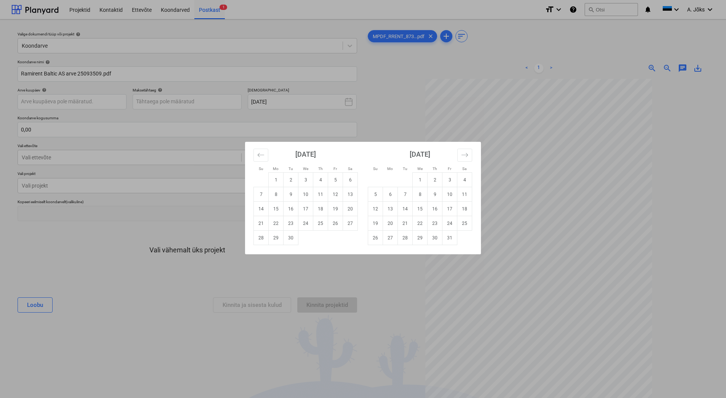
click at [277, 209] on td "15" at bounding box center [276, 209] width 15 height 14
type input "[DATE]"
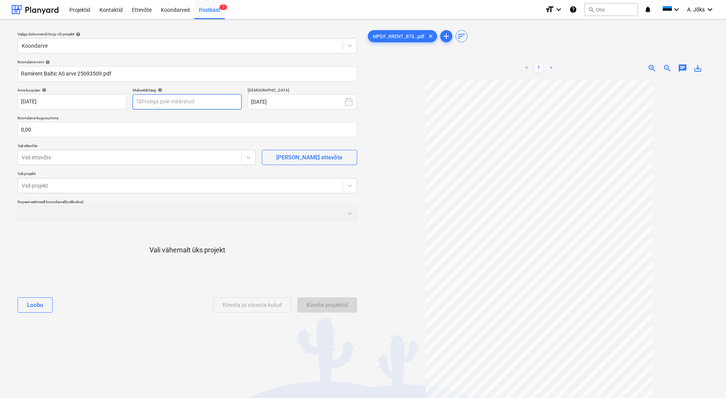
click at [179, 98] on body "Projektid Kontaktid Ettevõte Koondarved Postkast 1 format_size keyboard_arrow_d…" at bounding box center [363, 199] width 726 height 398
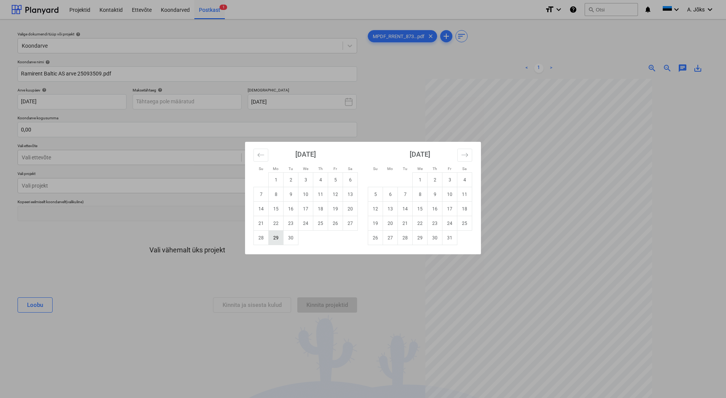
click at [279, 237] on td "29" at bounding box center [276, 238] width 15 height 14
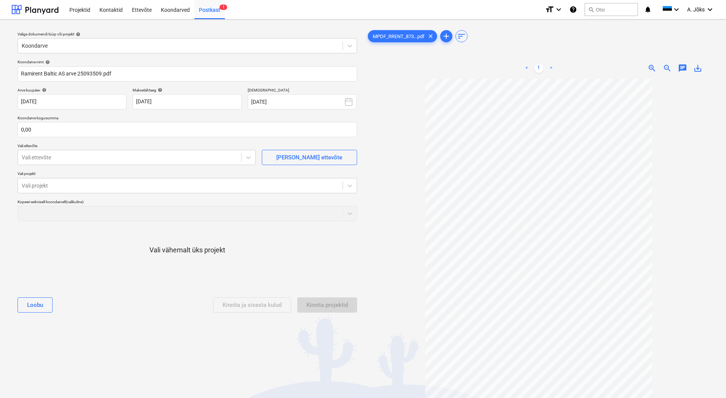
type input "[DATE]"
click at [96, 133] on input "text" at bounding box center [188, 129] width 340 height 15
type input "0,00"
click at [106, 132] on input "text" at bounding box center [188, 129] width 340 height 15
type input "68,98"
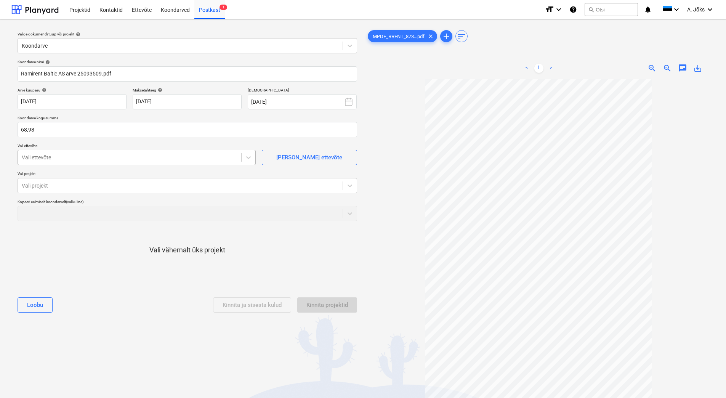
click at [100, 157] on div at bounding box center [130, 158] width 216 height 8
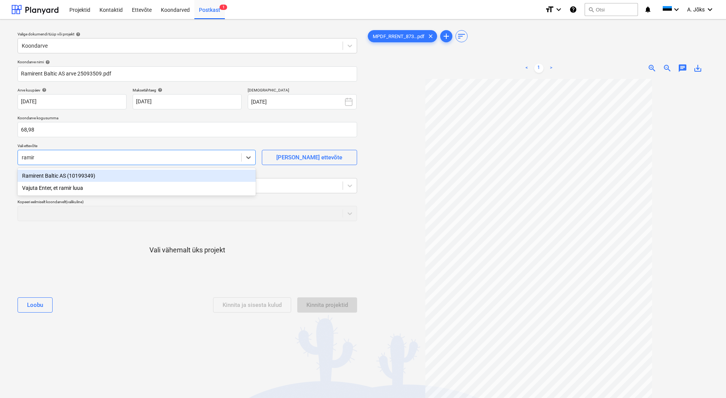
type input "ramire"
click at [96, 180] on div "Ramirent Baltic AS (10199349)" at bounding box center [137, 176] width 238 height 12
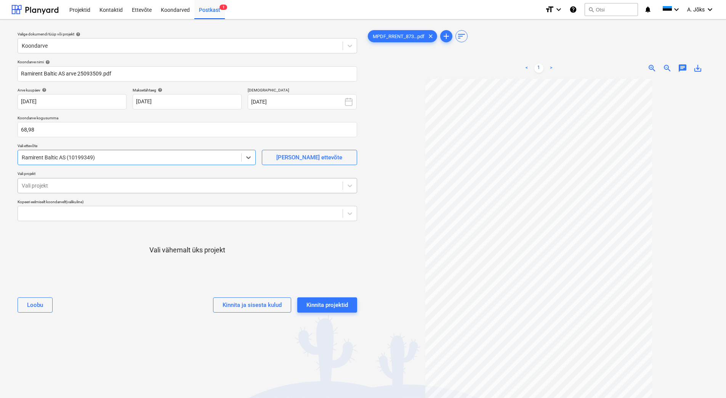
click at [96, 183] on div at bounding box center [180, 186] width 317 height 8
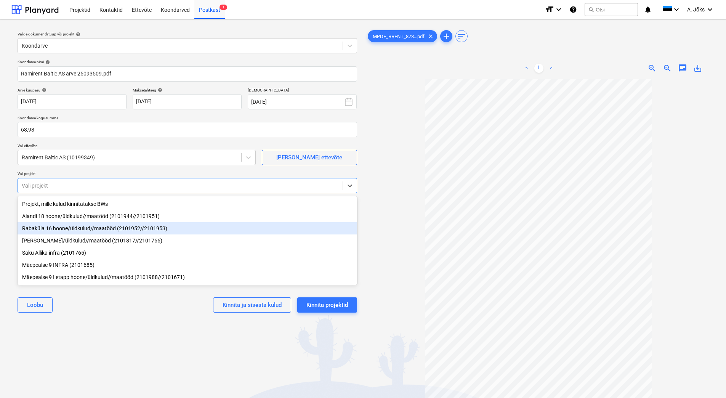
click at [95, 224] on div "Rabaküla 16 hoone/üldkulud//maatööd (2101952//2101953)" at bounding box center [188, 228] width 340 height 12
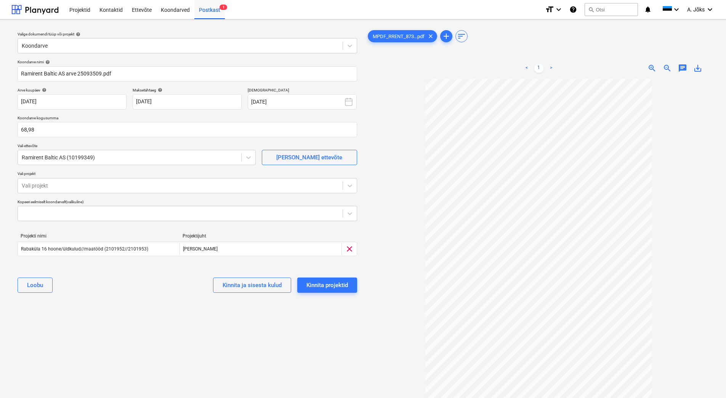
click at [143, 318] on div "Valige dokumendi tüüp või projekt help Koondarve Koondarve nimi help Ramirent B…" at bounding box center [187, 242] width 352 height 433
click at [316, 284] on div "Kinnita projektid" at bounding box center [327, 285] width 42 height 10
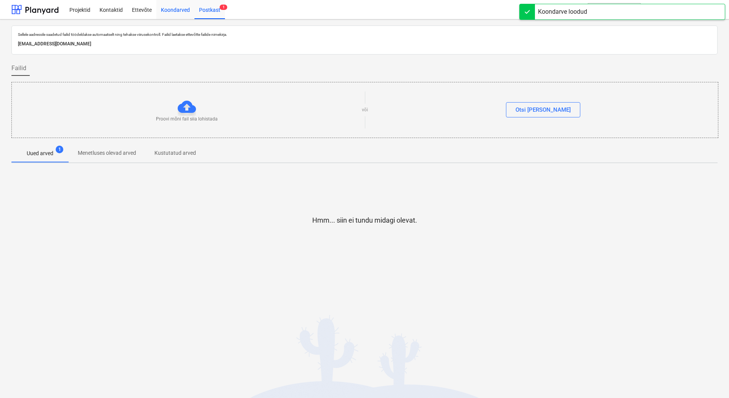
click at [178, 9] on div "Koondarved" at bounding box center [175, 9] width 38 height 19
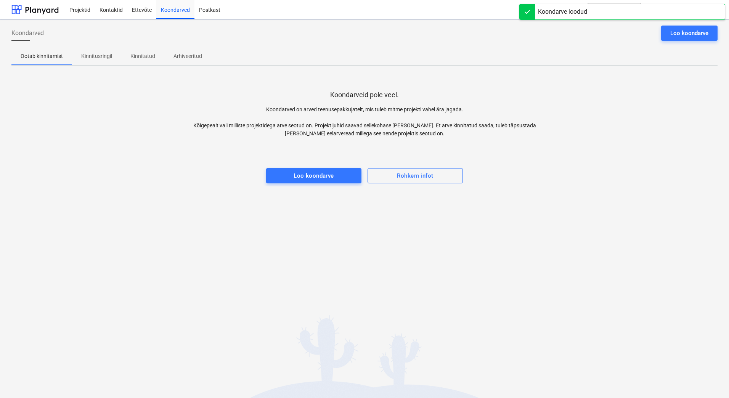
click at [105, 57] on p "Kinnitusringil" at bounding box center [96, 56] width 31 height 8
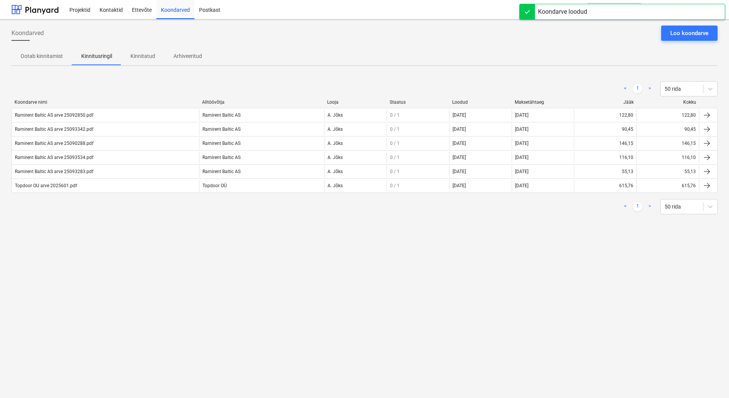
click at [152, 266] on div "Koondarved Loo koondarve Ootab kinnitamist Kinnitusringil Kinnitatud Arhiveerit…" at bounding box center [364, 208] width 729 height 378
click at [115, 296] on div "Koondarved Loo koondarve Ootab kinnitamist Kinnitusringil Kinnitatud Arhiveerit…" at bounding box center [364, 208] width 729 height 378
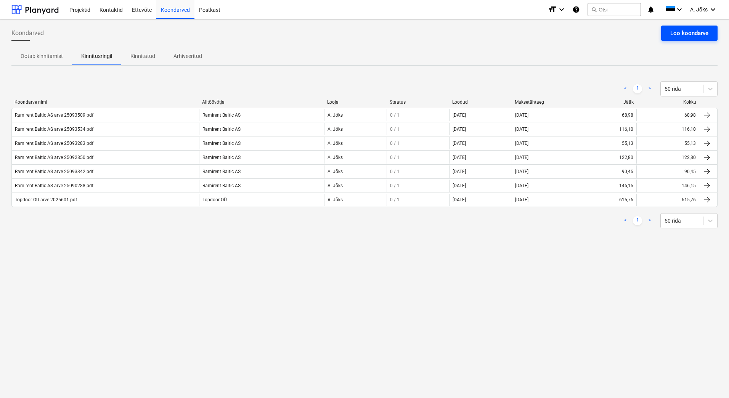
click at [583, 29] on div "Loo koondarve" at bounding box center [689, 33] width 38 height 10
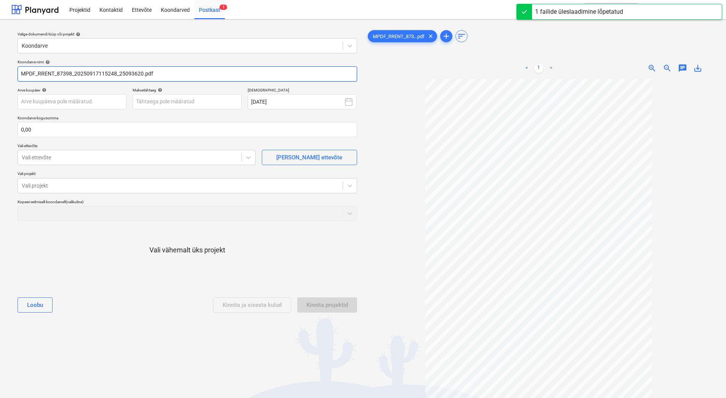
drag, startPoint x: 118, startPoint y: 76, endPoint x: -9, endPoint y: 70, distance: 126.7
click at [0, 70] on html "Projektid Kontaktid Ettevõte Koondarved Postkast 1 format_size keyboard_arrow_d…" at bounding box center [363, 199] width 726 height 398
paste input "Ramirent Baltic AS"
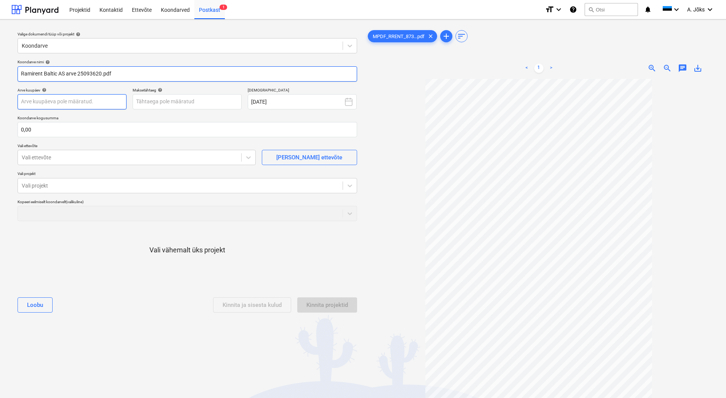
type input "Ramirent Baltic AS arve 25093620.pdf"
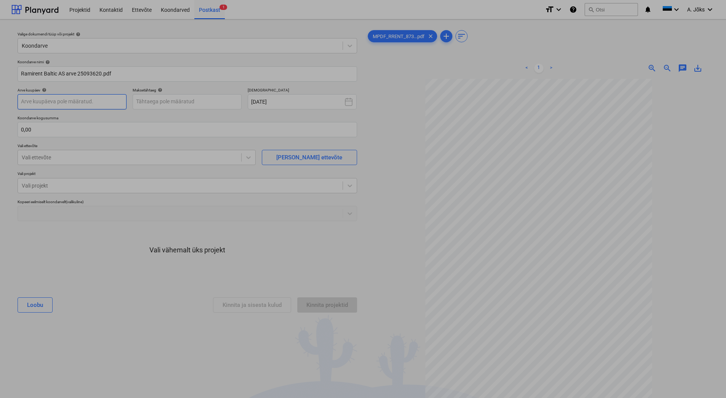
click at [82, 104] on body "Projektid Kontaktid Ettevõte Koondarved Postkast 1 format_size keyboard_arrow_d…" at bounding box center [363, 199] width 726 height 398
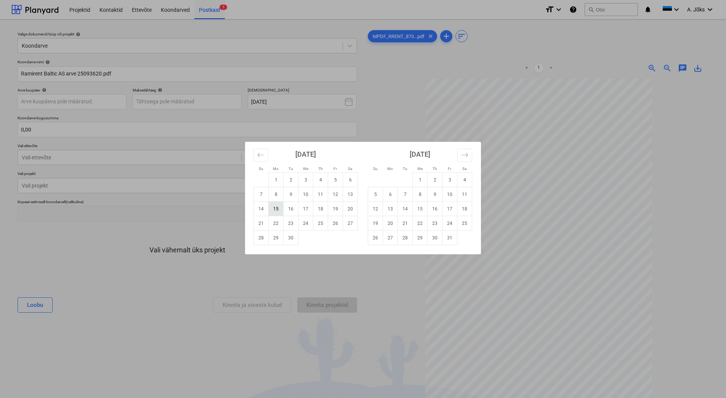
click at [280, 208] on td "15" at bounding box center [276, 209] width 15 height 14
type input "[DATE]"
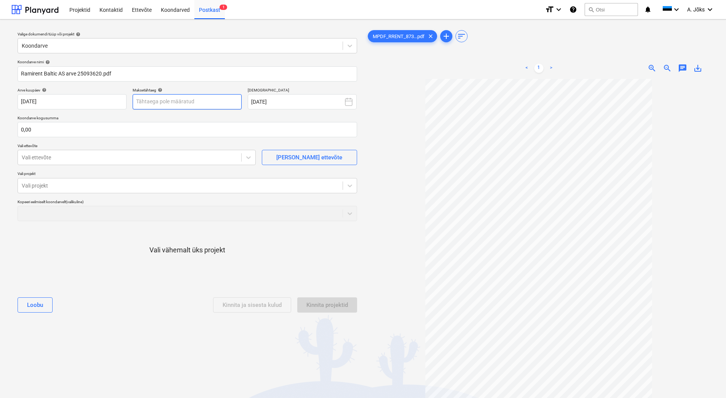
click at [218, 101] on body "Projektid Kontaktid Ettevõte Koondarved Postkast 1 format_size keyboard_arrow_d…" at bounding box center [363, 199] width 726 height 398
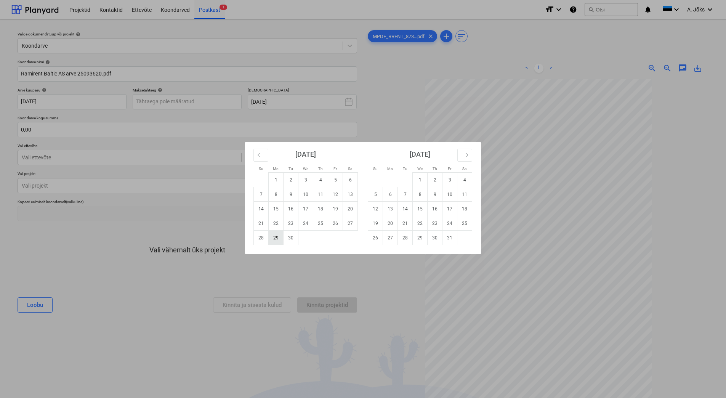
click at [274, 238] on td "29" at bounding box center [276, 238] width 15 height 14
type input "[DATE]"
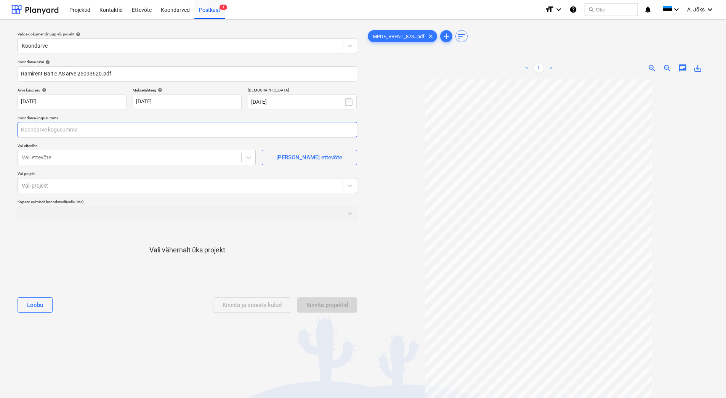
click at [107, 130] on input "text" at bounding box center [188, 129] width 340 height 15
type input "0,00"
click at [44, 125] on input "text" at bounding box center [188, 129] width 340 height 15
type input "29,25"
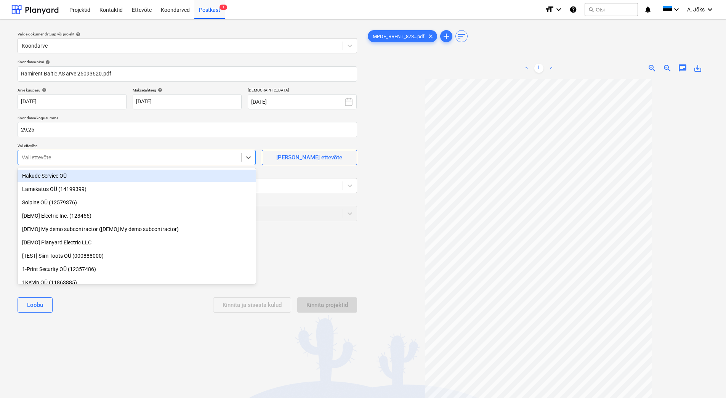
click at [152, 158] on div at bounding box center [130, 158] width 216 height 8
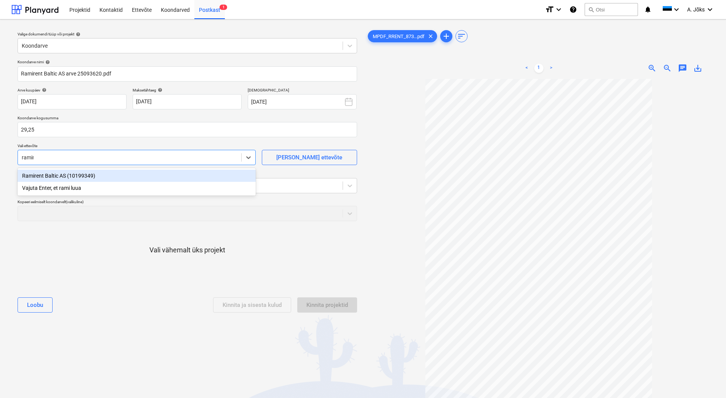
type input "ramire"
click at [122, 175] on div "Ramirent Baltic AS (10199349)" at bounding box center [137, 176] width 238 height 12
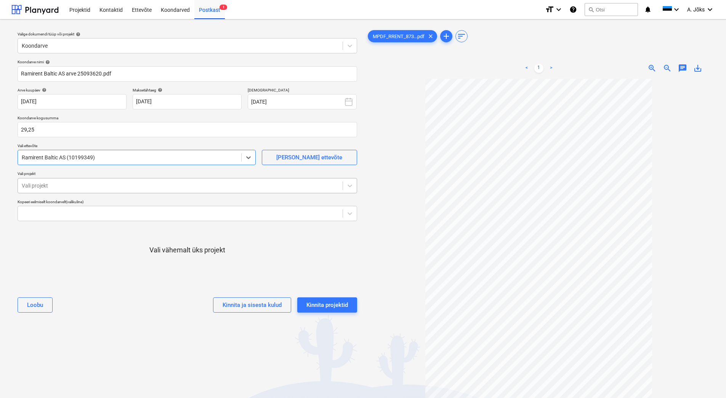
click at [118, 187] on div at bounding box center [180, 186] width 317 height 8
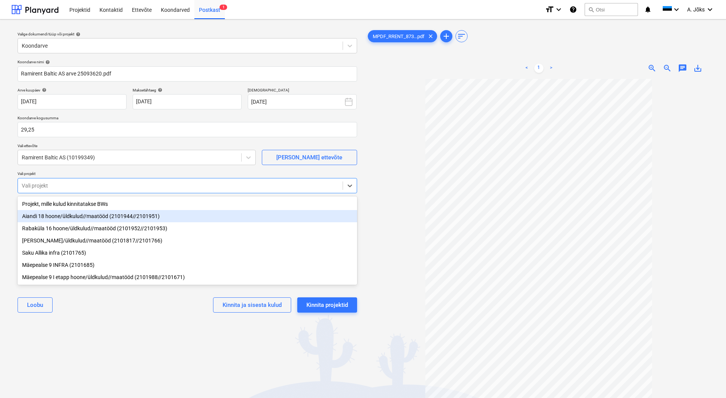
click at [95, 219] on div "Aiandi 18 hoone/üldkulud//maatööd (2101944//2101951)" at bounding box center [188, 216] width 340 height 12
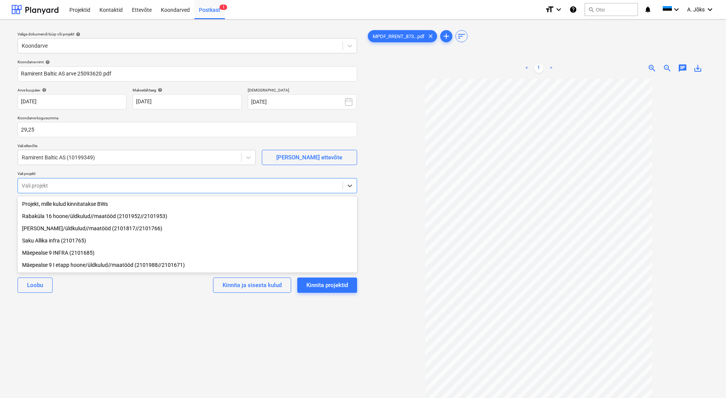
click at [122, 318] on div "Valige dokumendi tüüp või projekt help Koondarve Koondarve nimi help Ramirent B…" at bounding box center [187, 242] width 352 height 433
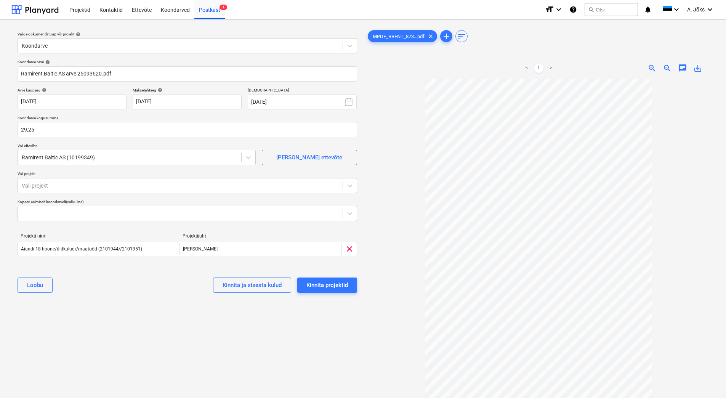
drag, startPoint x: 169, startPoint y: 329, endPoint x: 284, endPoint y: 308, distance: 117.4
click at [169, 318] on div "Valige dokumendi tüüp või projekt help Koondarve Koondarve nimi help Ramirent B…" at bounding box center [187, 242] width 352 height 433
click at [338, 282] on div "Kinnita projektid" at bounding box center [327, 285] width 42 height 10
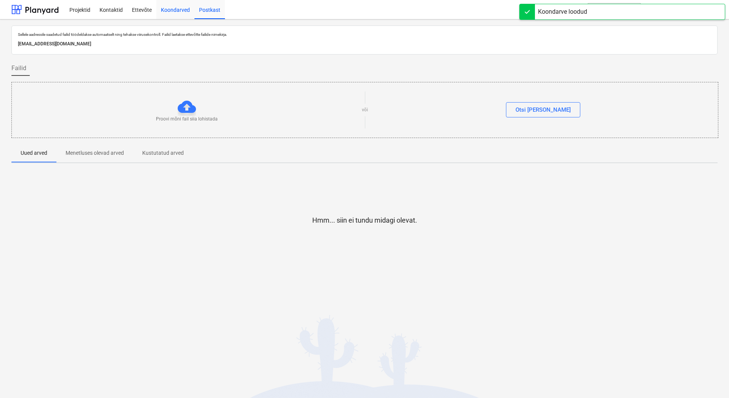
click at [180, 10] on div "Koondarved" at bounding box center [175, 9] width 38 height 19
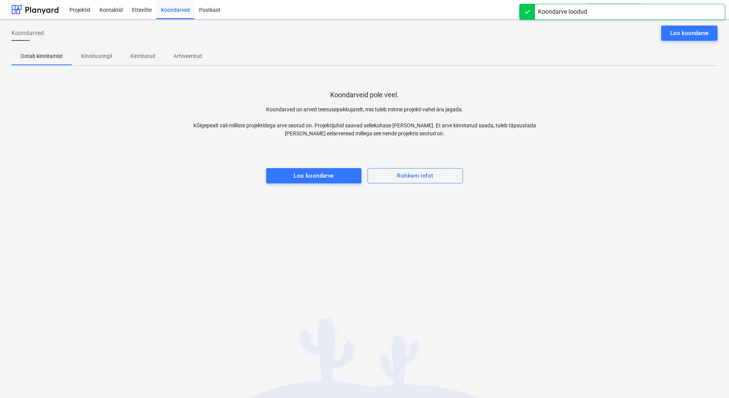
drag, startPoint x: 151, startPoint y: 158, endPoint x: 97, endPoint y: 70, distance: 103.5
click at [151, 157] on div at bounding box center [364, 160] width 706 height 15
click at [92, 54] on p "Kinnitusringil" at bounding box center [96, 56] width 31 height 8
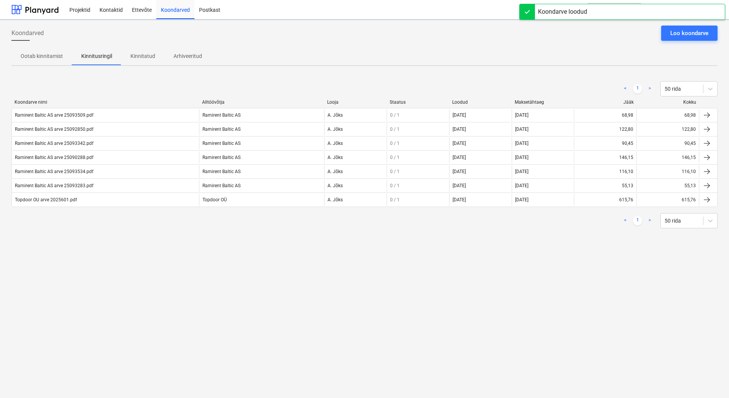
click at [150, 194] on div "Topdoor OU arve 2025601.pdf" at bounding box center [105, 200] width 187 height 12
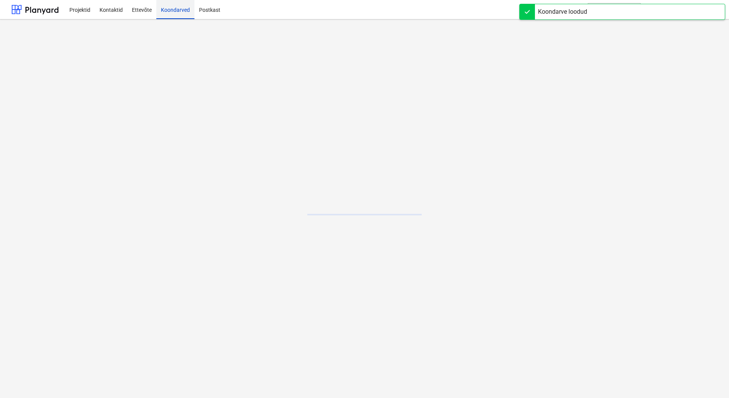
click at [172, 11] on div "Koondarved" at bounding box center [175, 9] width 38 height 19
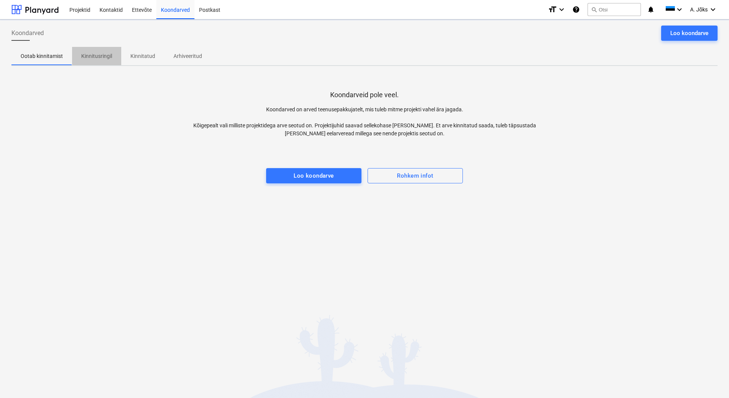
click at [107, 54] on p "Kinnitusringil" at bounding box center [96, 56] width 31 height 8
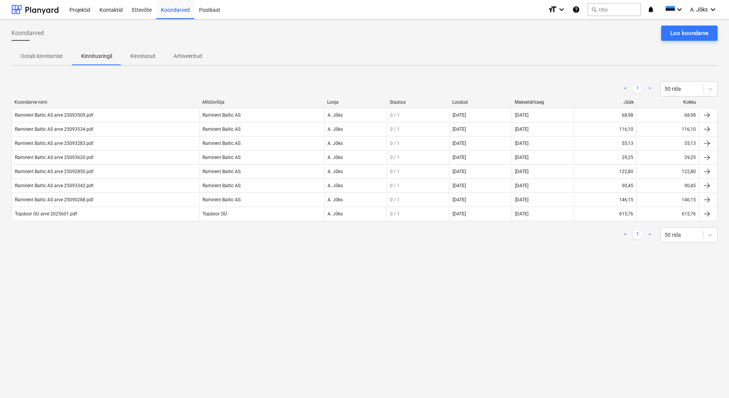
click at [188, 285] on div "Koondarved Loo koondarve Ootab kinnitamist Kinnitusringil Kinnitatud Arhiveerit…" at bounding box center [364, 208] width 729 height 378
